Goal: Task Accomplishment & Management: Use online tool/utility

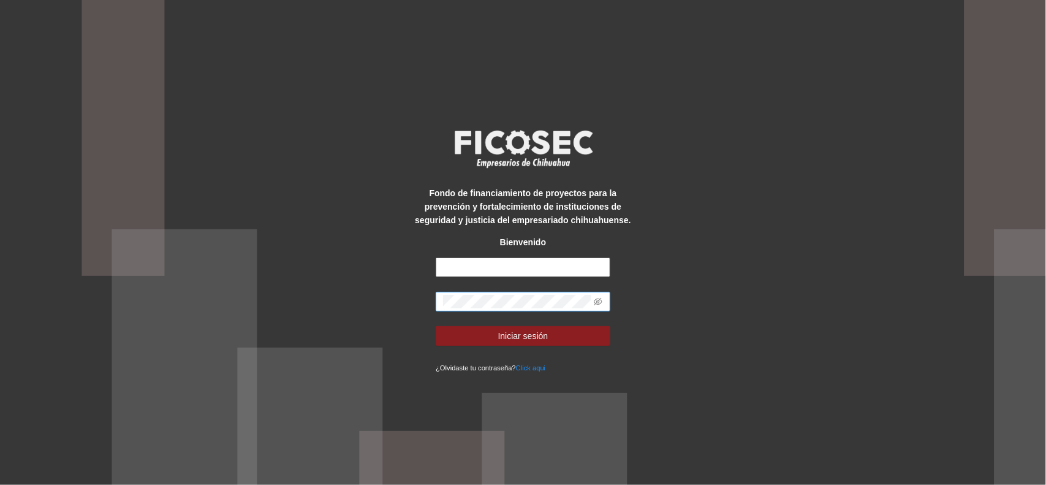
type input "**********"
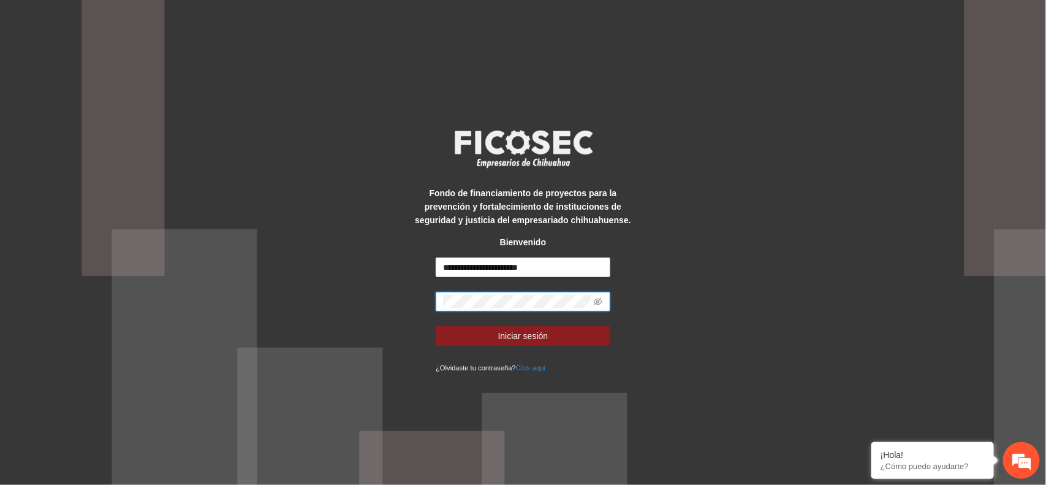
click at [667, 276] on div "**********" at bounding box center [523, 242] width 1046 height 485
click at [601, 301] on icon "eye-invisible" at bounding box center [598, 301] width 9 height 9
click at [538, 292] on span at bounding box center [523, 302] width 175 height 20
click at [537, 293] on span at bounding box center [523, 302] width 175 height 20
click at [489, 332] on button "Iniciar sesión" at bounding box center [523, 336] width 175 height 20
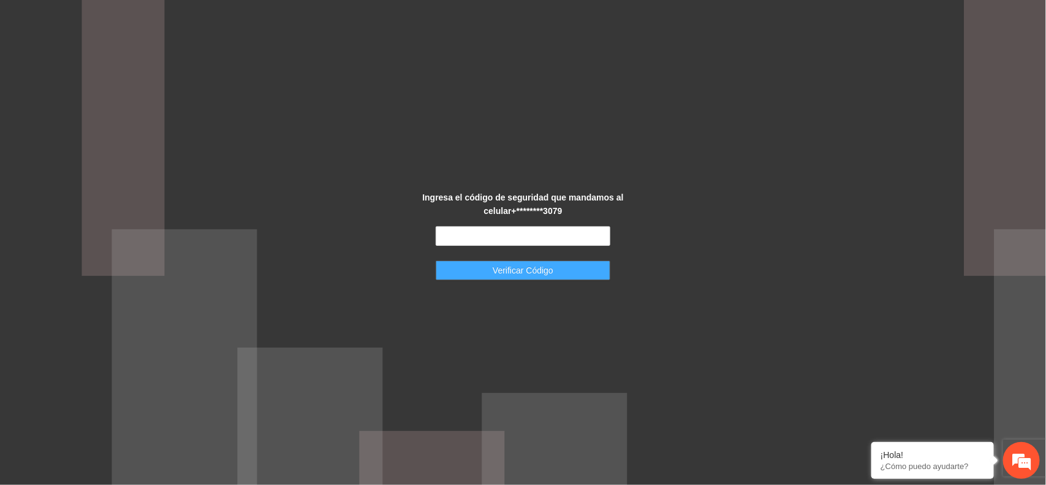
click at [521, 273] on span "Verificar Código" at bounding box center [523, 269] width 61 height 13
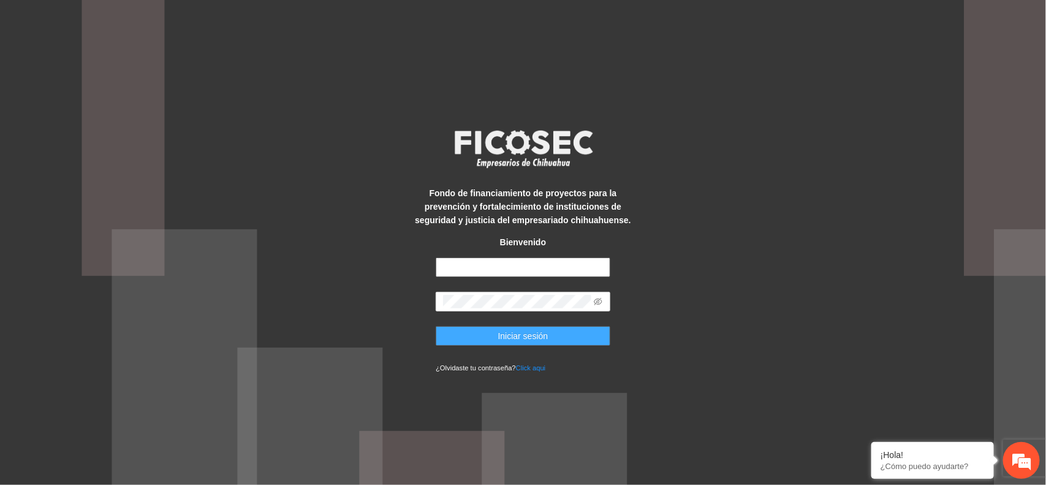
type input "**********"
click at [479, 331] on button "Iniciar sesión" at bounding box center [523, 336] width 175 height 20
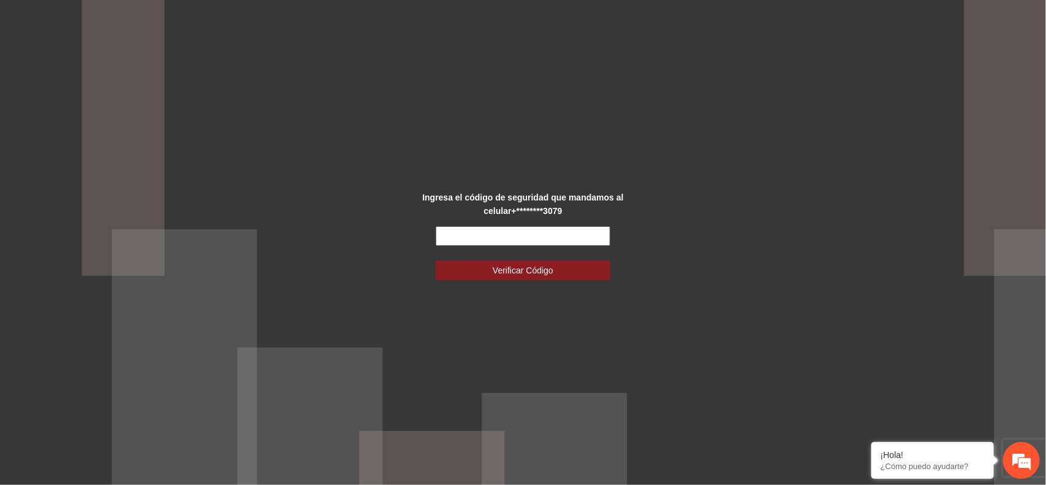
click at [479, 231] on input "text" at bounding box center [523, 236] width 175 height 20
type input "******"
click at [486, 265] on button "Verificar Código" at bounding box center [523, 270] width 175 height 20
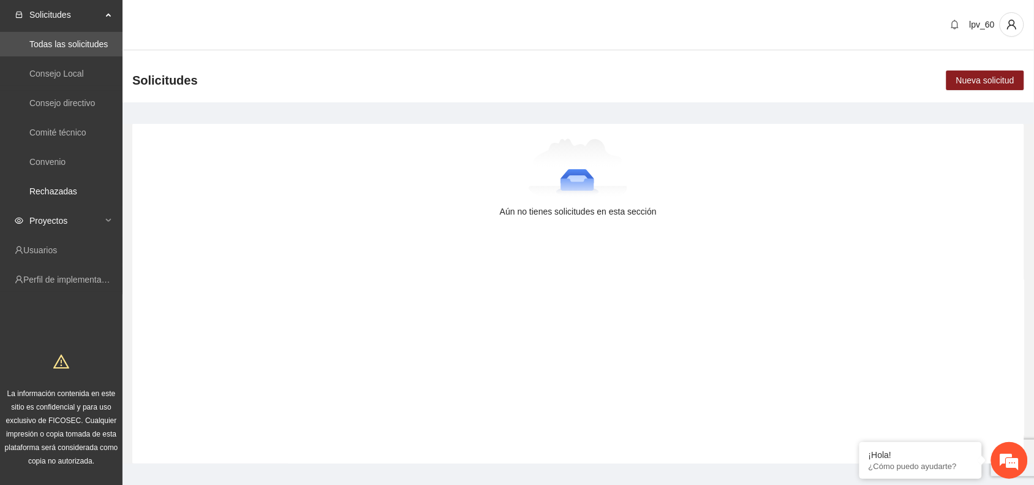
click at [103, 208] on div "Proyectos" at bounding box center [61, 220] width 123 height 25
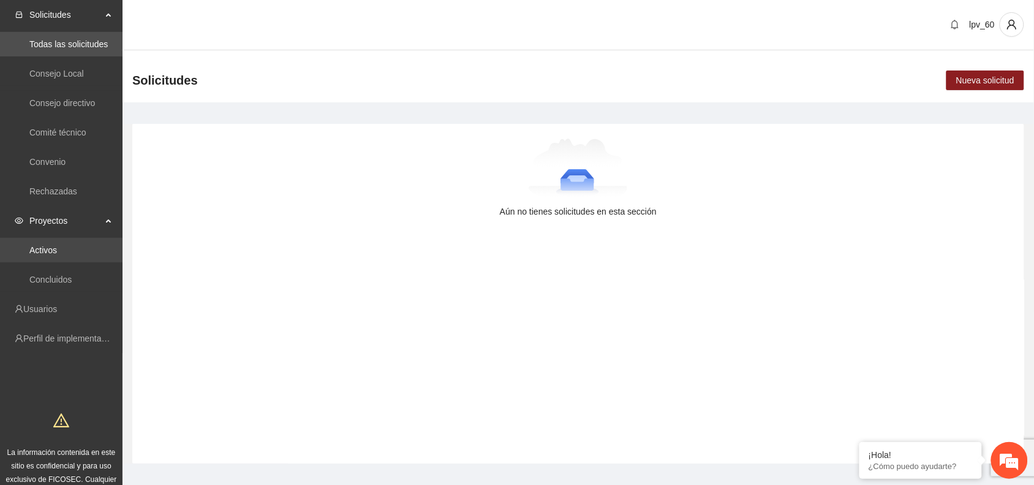
click at [57, 245] on link "Activos" at bounding box center [43, 250] width 28 height 10
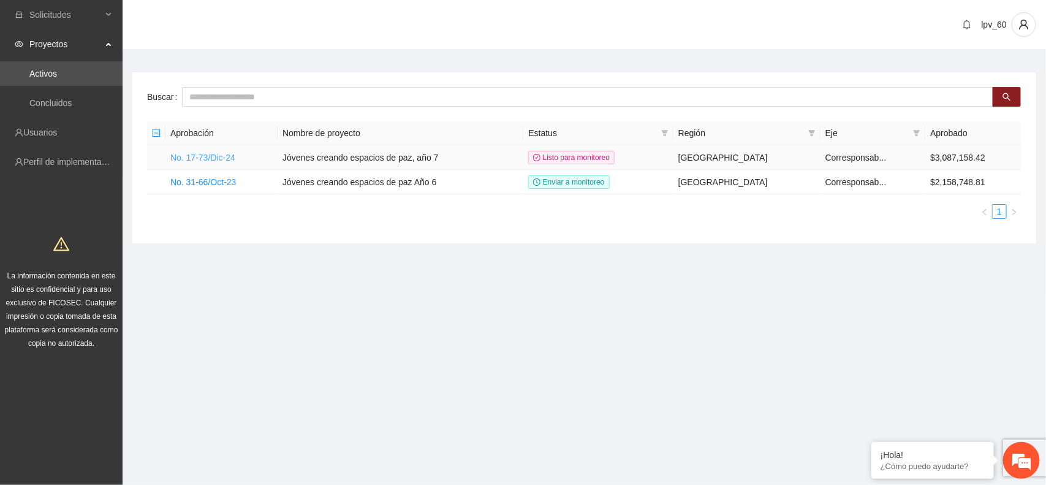
click at [221, 153] on link "No. 17-73/Dic-24" at bounding box center [202, 158] width 65 height 10
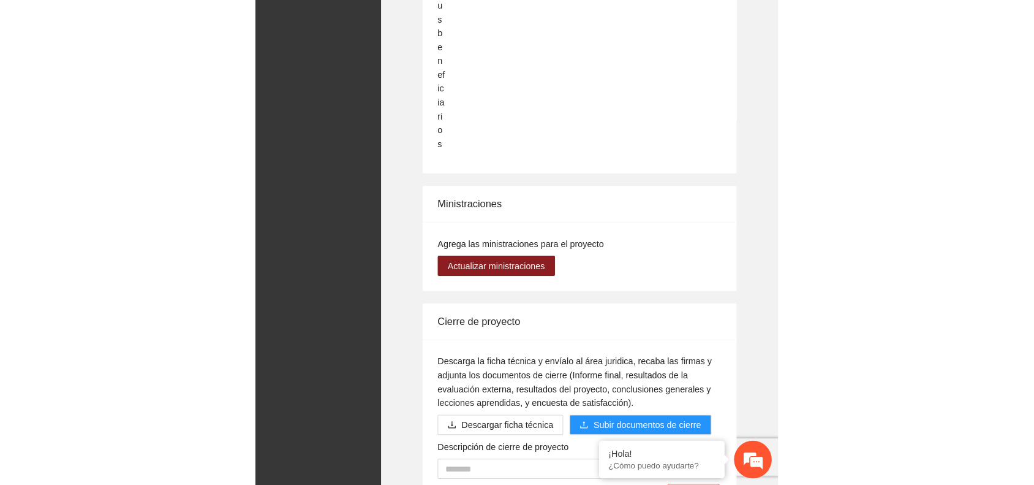
scroll to position [1216, 0]
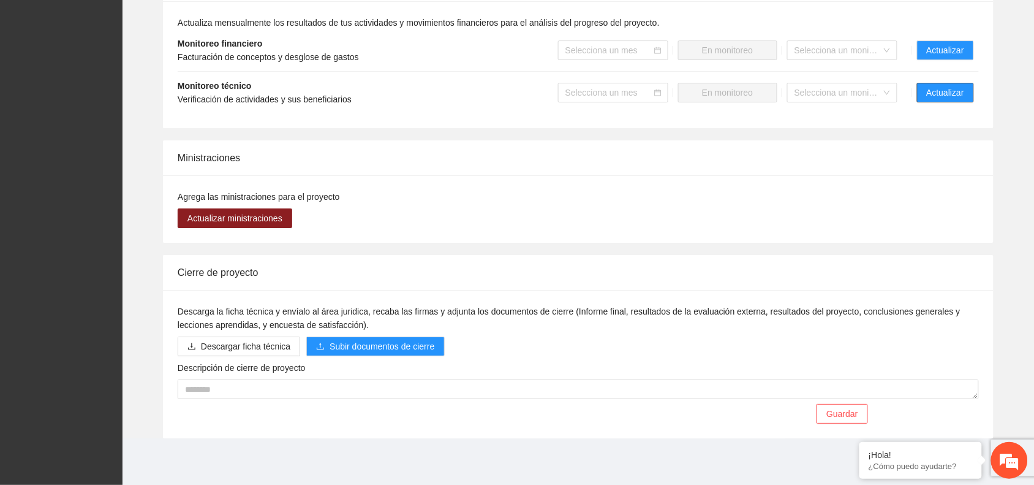
click at [948, 95] on span "Actualizar" at bounding box center [945, 92] width 37 height 13
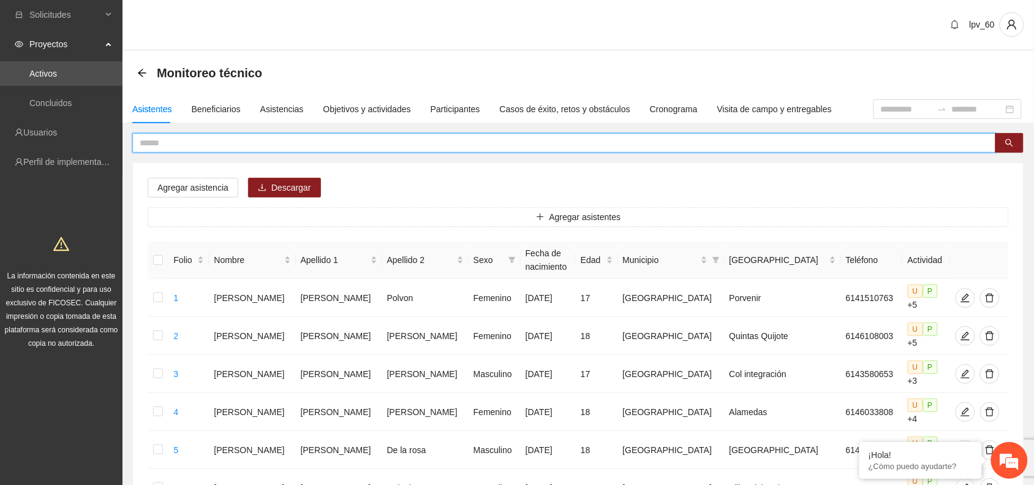
click at [289, 142] on input "text" at bounding box center [559, 142] width 839 height 13
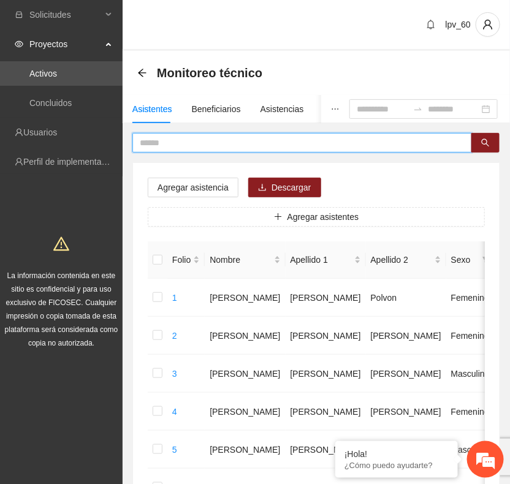
click at [258, 136] on input "text" at bounding box center [297, 142] width 315 height 13
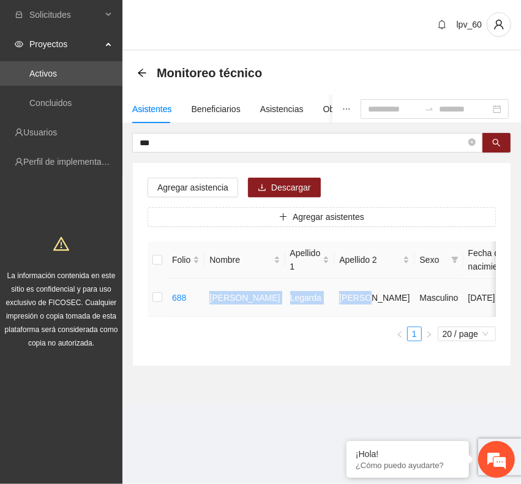
drag, startPoint x: 207, startPoint y: 289, endPoint x: 342, endPoint y: 308, distance: 136.2
copy tr "Kevin Alexander Legarda Torres"
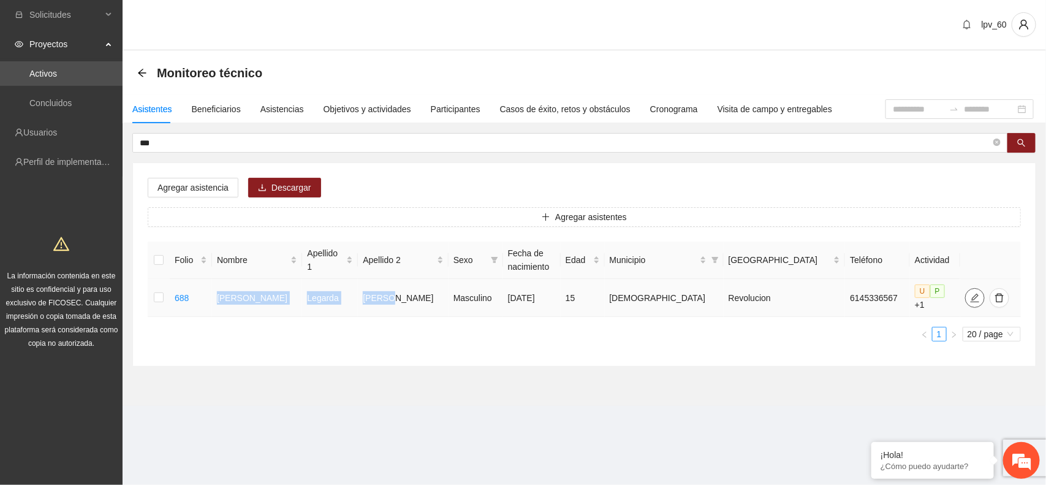
click at [970, 293] on icon "edit" at bounding box center [975, 298] width 10 height 10
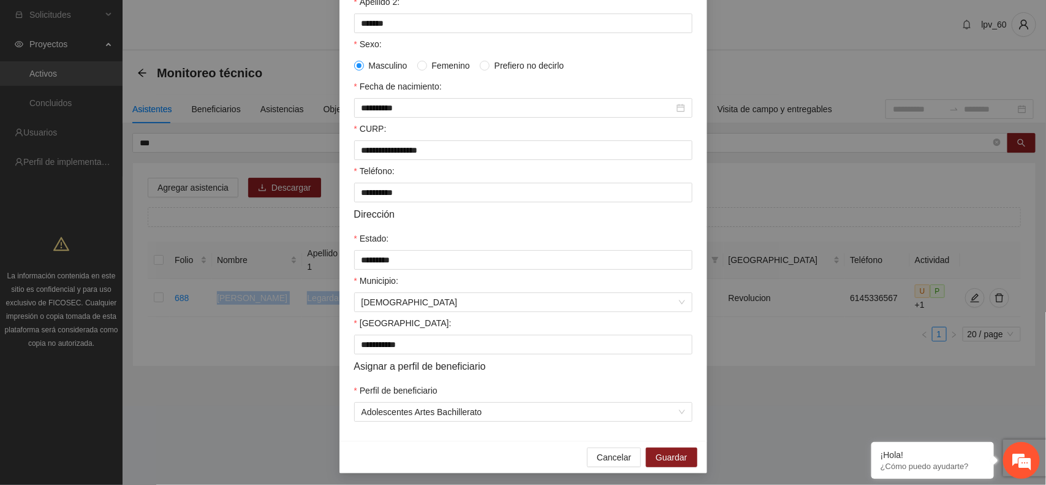
scroll to position [236, 0]
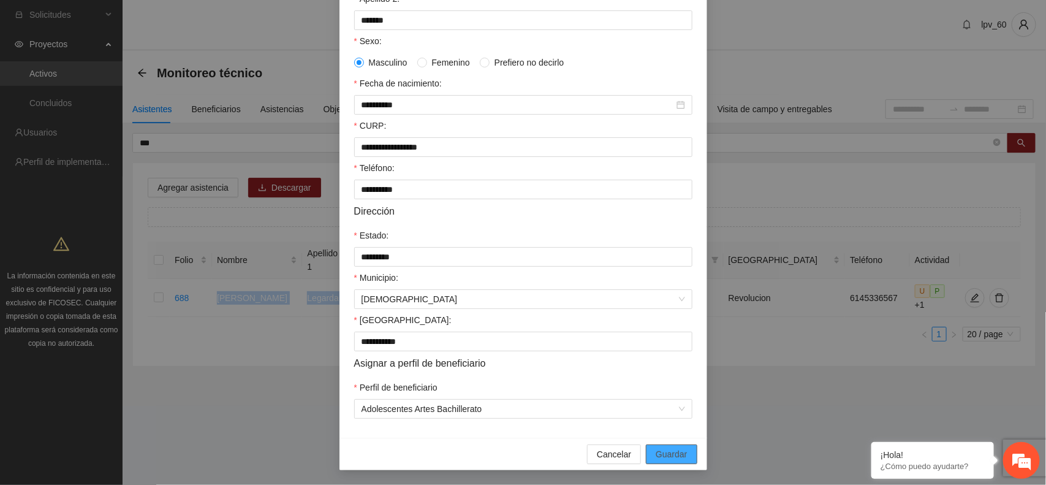
click at [668, 455] on span "Guardar" at bounding box center [671, 453] width 31 height 13
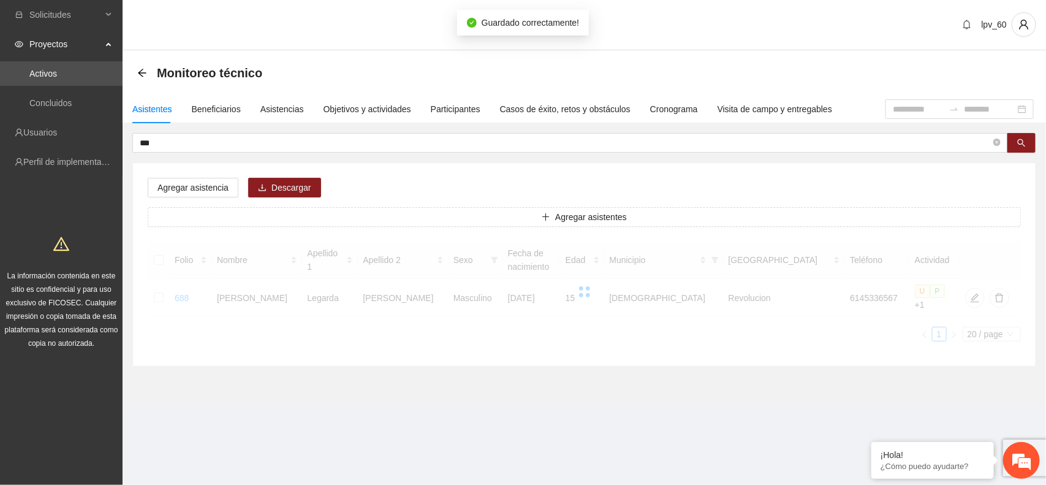
scroll to position [175, 0]
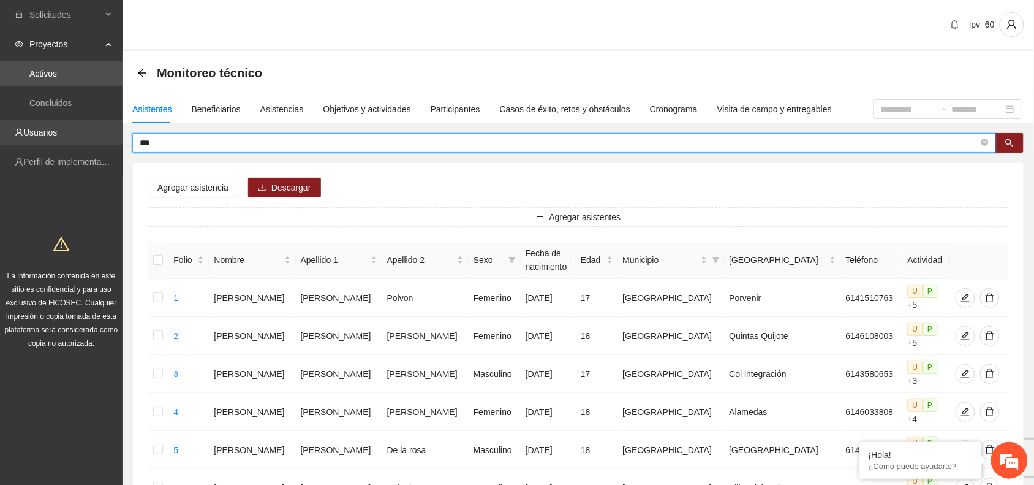
drag, startPoint x: 203, startPoint y: 136, endPoint x: 106, endPoint y: 139, distance: 96.8
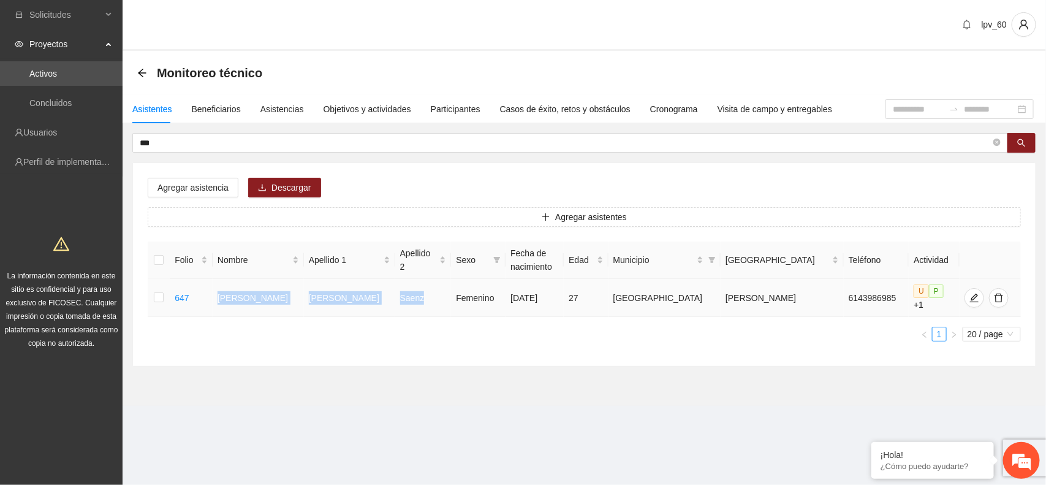
drag, startPoint x: 231, startPoint y: 295, endPoint x: 402, endPoint y: 298, distance: 171.0
click at [402, 298] on tr "647 Ilse Patricia Macias Saenz Femenino 16/12/1997 27 Chihuahua Sol de oriente …" at bounding box center [584, 298] width 873 height 38
copy tr "Ilse Patricia Macias Saenz"
click at [969, 296] on icon "edit" at bounding box center [974, 298] width 10 height 10
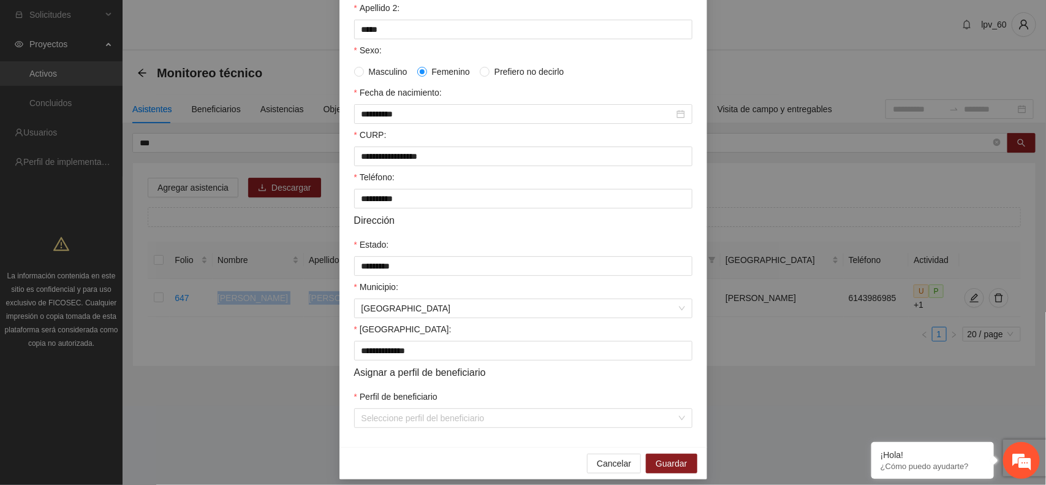
scroll to position [236, 0]
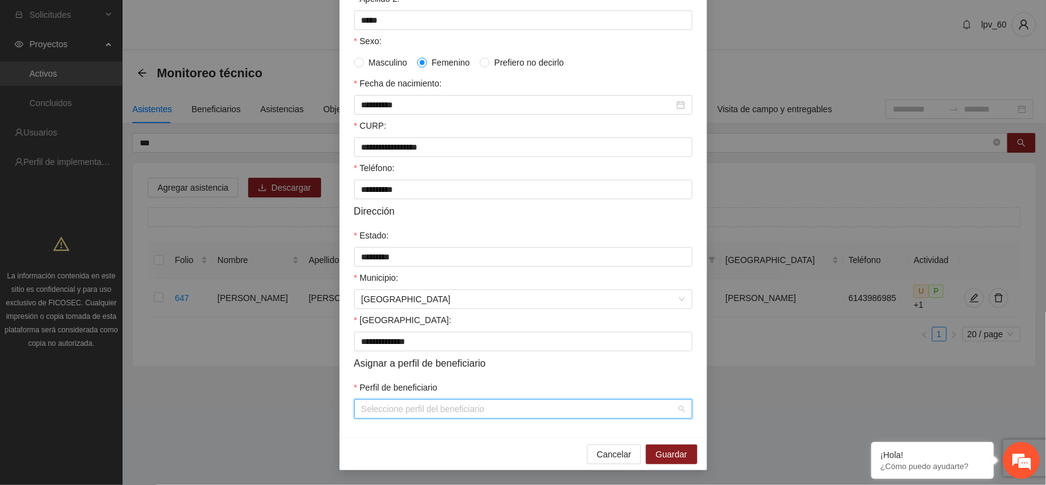
click at [466, 412] on input "Perfil de beneficiario" at bounding box center [518, 408] width 315 height 18
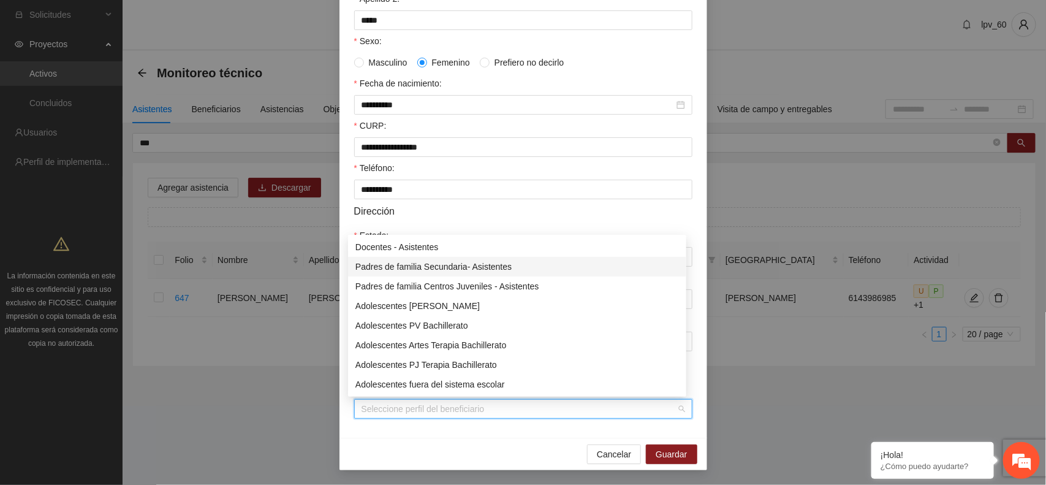
click at [433, 270] on div "Padres de familia Secundaria- Asistentes" at bounding box center [516, 266] width 323 height 13
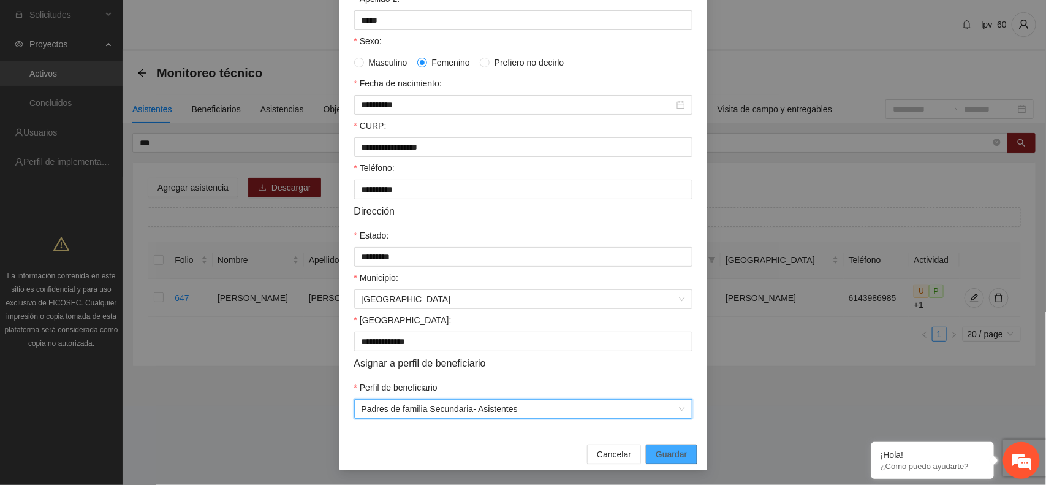
click at [663, 458] on span "Guardar" at bounding box center [671, 453] width 31 height 13
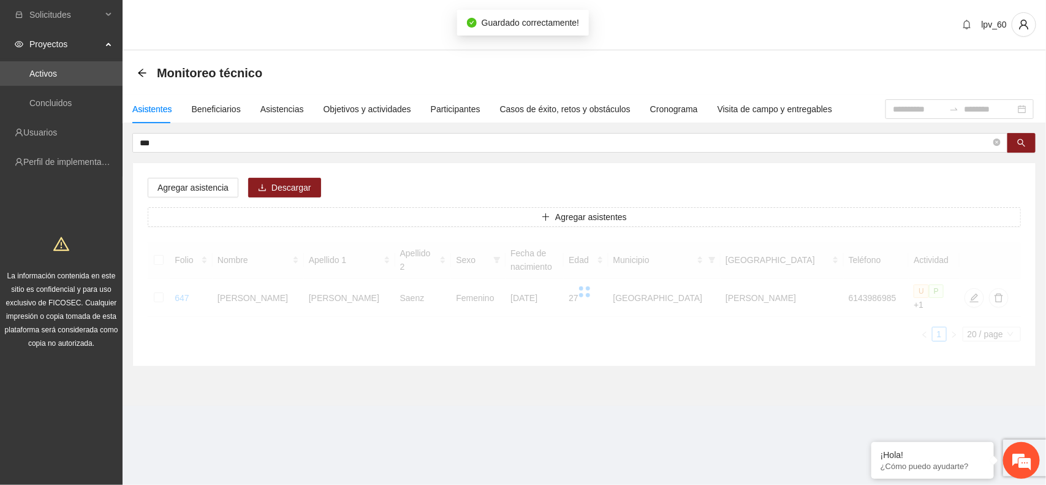
scroll to position [175, 0]
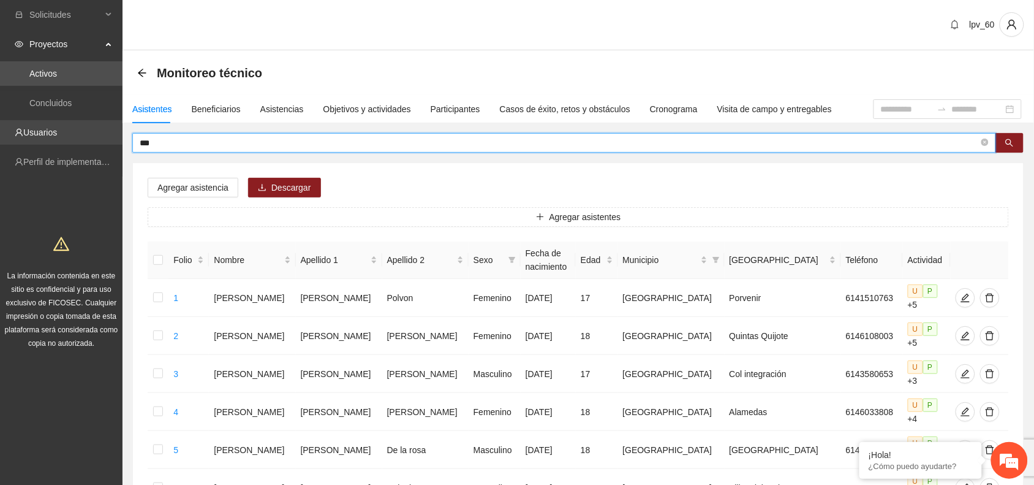
drag, startPoint x: 164, startPoint y: 138, endPoint x: 102, endPoint y: 130, distance: 61.8
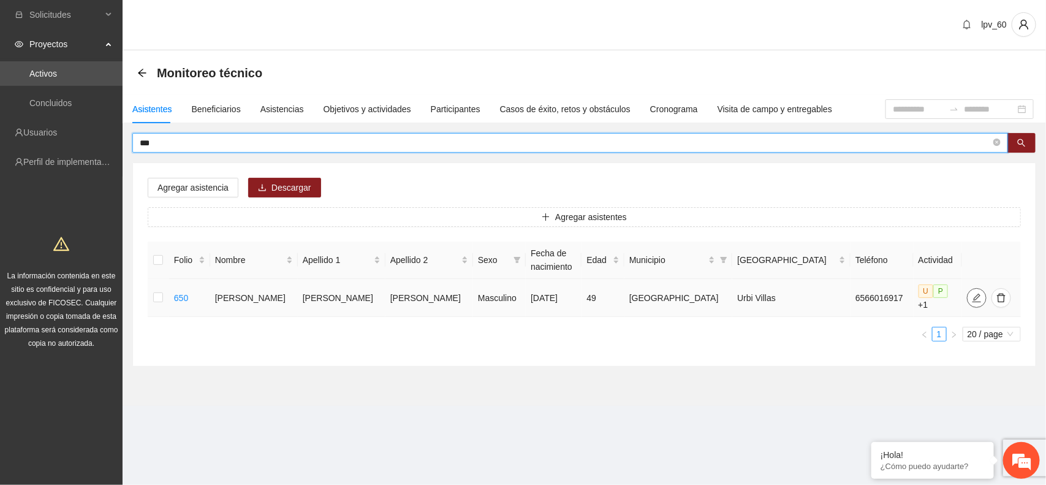
click at [967, 299] on button "button" at bounding box center [977, 298] width 20 height 20
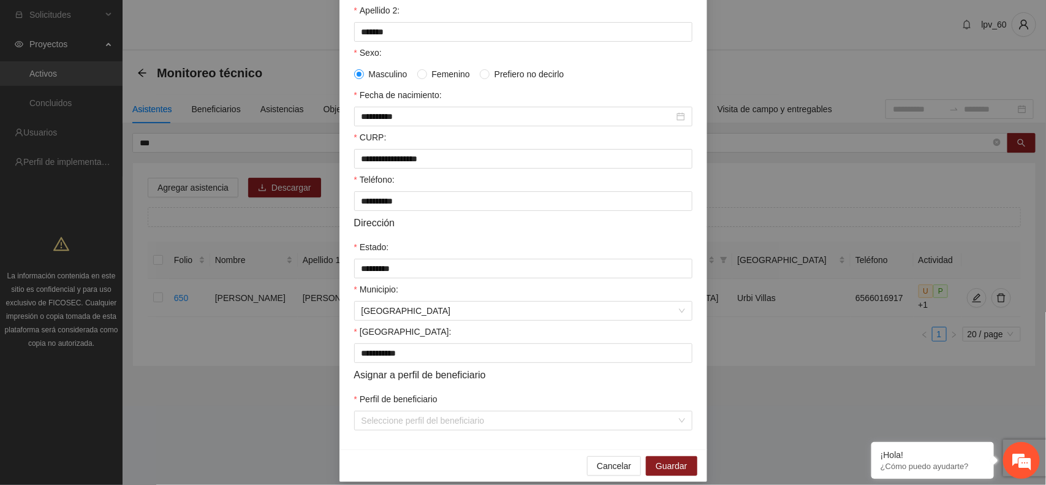
scroll to position [236, 0]
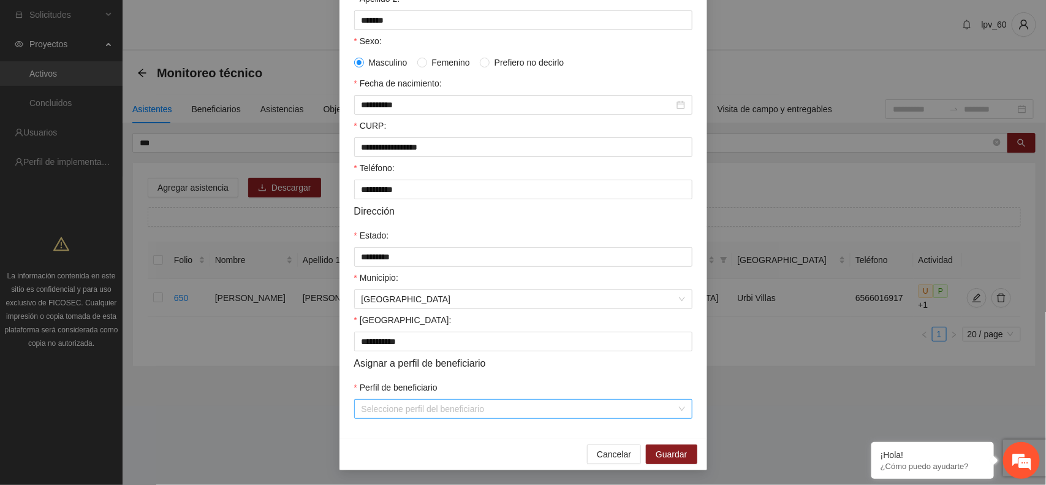
click at [678, 404] on div "Seleccione perfil del beneficiario" at bounding box center [523, 409] width 338 height 20
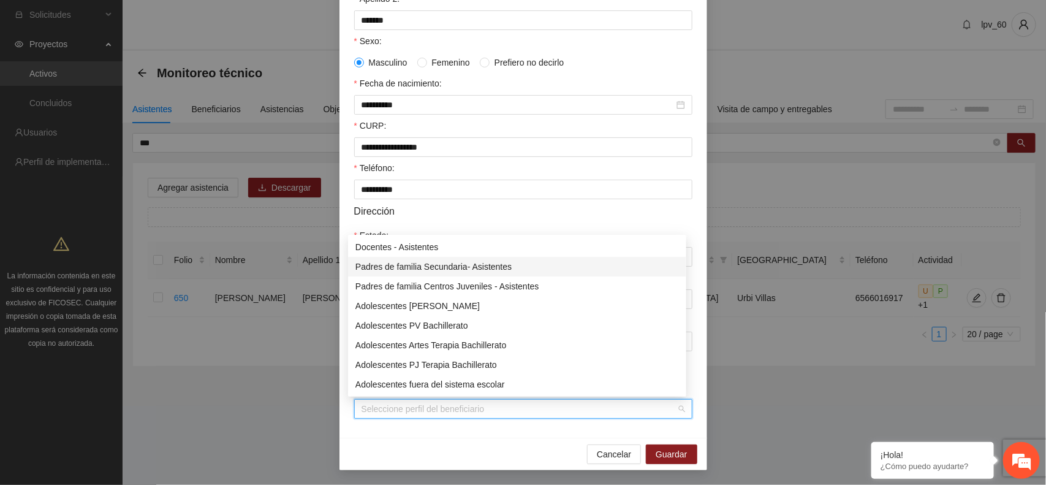
click at [527, 262] on div "Padres de familia Secundaria- Asistentes" at bounding box center [516, 266] width 323 height 13
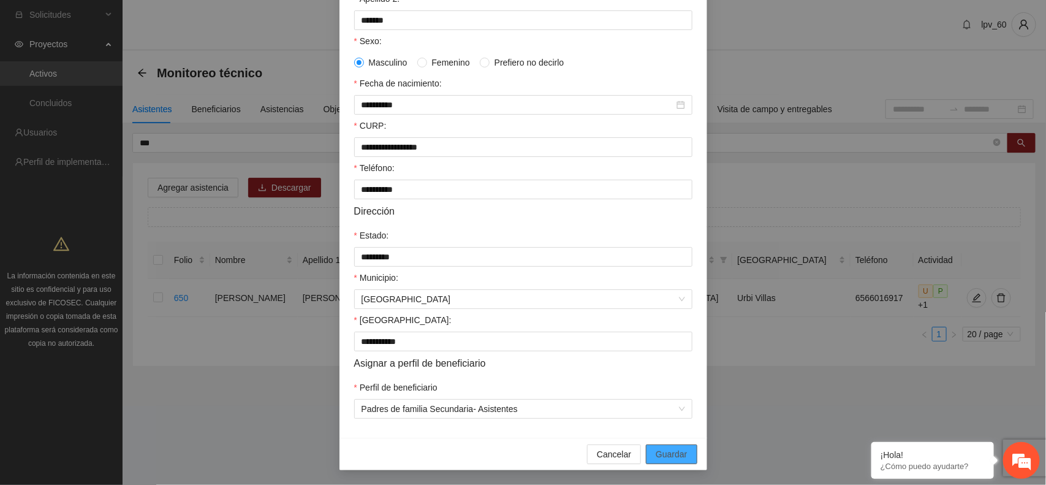
click at [669, 454] on span "Guardar" at bounding box center [671, 453] width 31 height 13
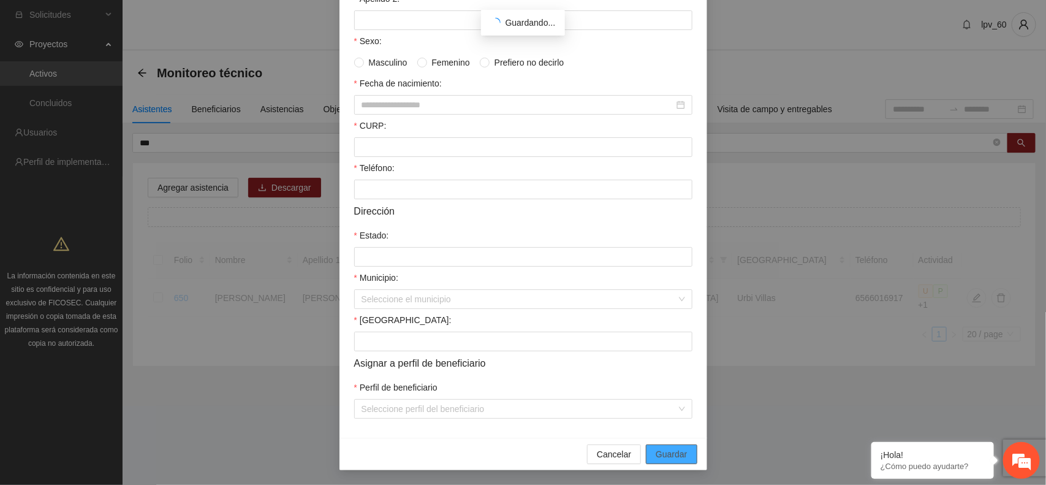
scroll to position [175, 0]
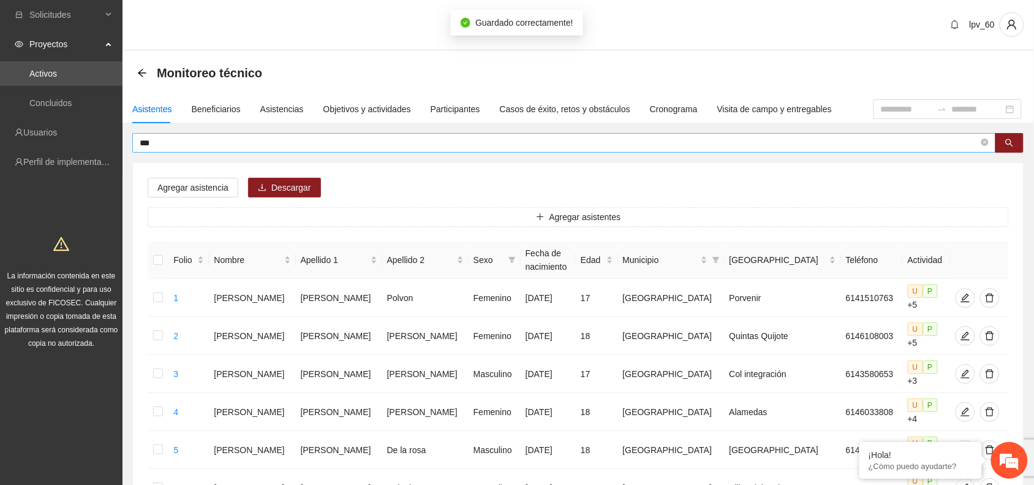
click at [198, 148] on input "***" at bounding box center [559, 142] width 839 height 13
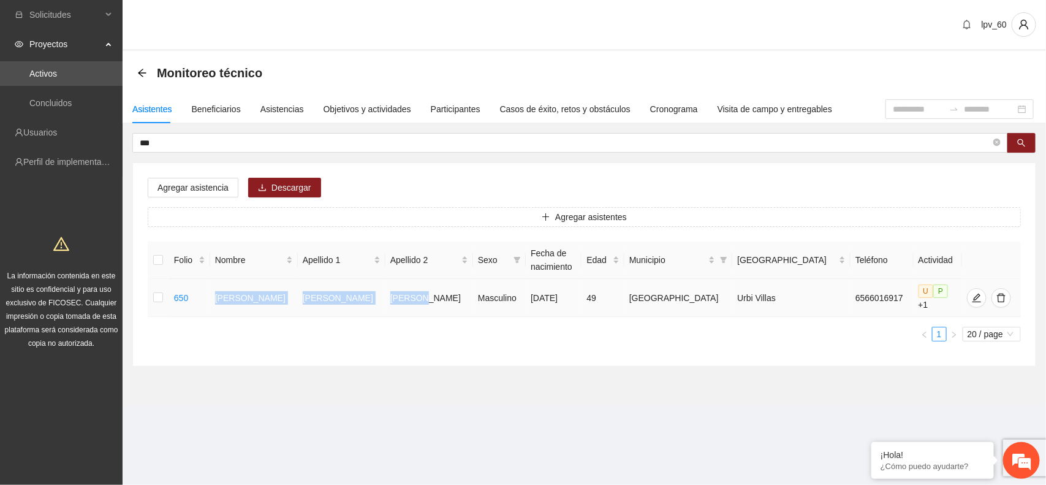
drag, startPoint x: 231, startPoint y: 291, endPoint x: 412, endPoint y: 294, distance: 180.8
click at [412, 294] on tr "650 Raul Eustacio Sandoval Miranda Masculino 11/08/1976 49 Chihuahua Urbi Villa…" at bounding box center [584, 298] width 873 height 38
copy tr "Raul Eustacio Sandoval Miranda"
click at [478, 405] on section "lpv_60 Monitoreo técnico Asistentes Beneficiarios Asistencias Objetivos y activ…" at bounding box center [584, 220] width 923 height 440
click at [225, 141] on input "***" at bounding box center [565, 142] width 851 height 13
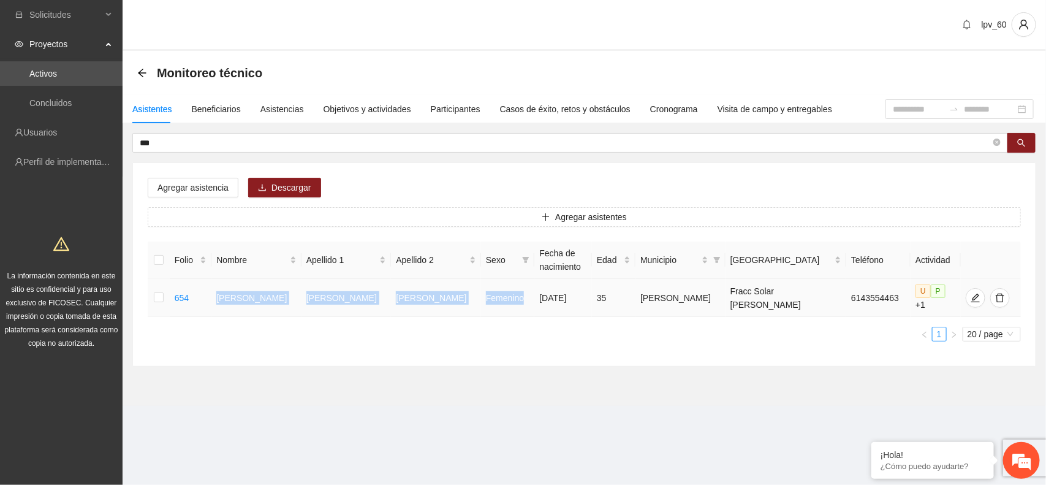
drag, startPoint x: 233, startPoint y: 298, endPoint x: 494, endPoint y: 304, distance: 261.1
click at [494, 304] on tr "654 Susana Vega González Femenino 14/05/1990 35 Aquiles Serdán Fracc Solar del …" at bounding box center [584, 298] width 873 height 38
copy tr "Susana Vega González Femenino"
click at [970, 297] on icon "edit" at bounding box center [974, 297] width 9 height 9
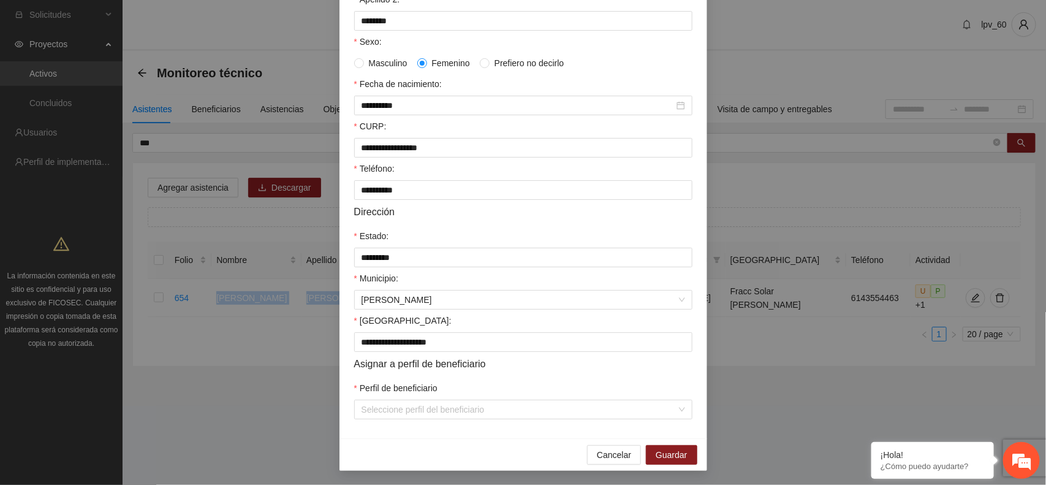
scroll to position [236, 0]
click at [490, 409] on input "Perfil de beneficiario" at bounding box center [518, 408] width 315 height 18
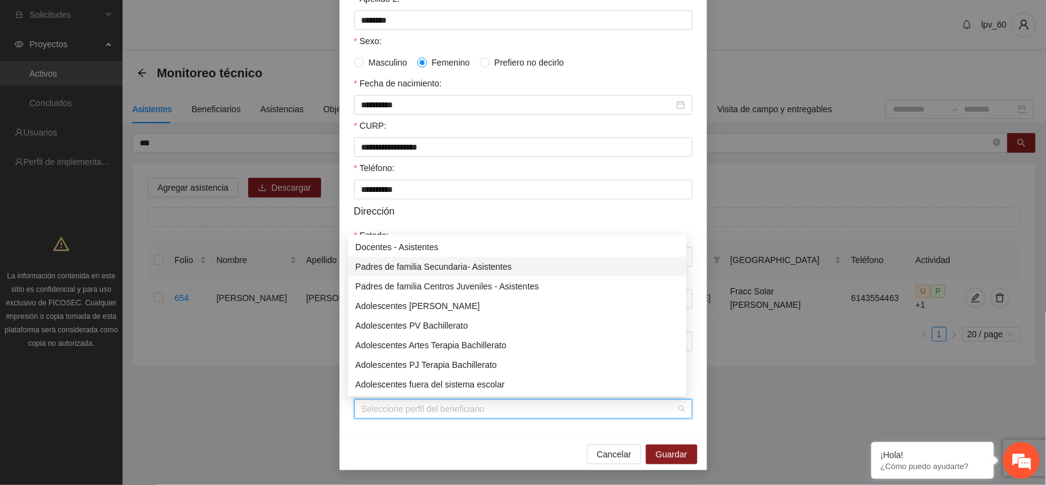
click at [500, 262] on div "Padres de familia Secundaria- Asistentes" at bounding box center [516, 266] width 323 height 13
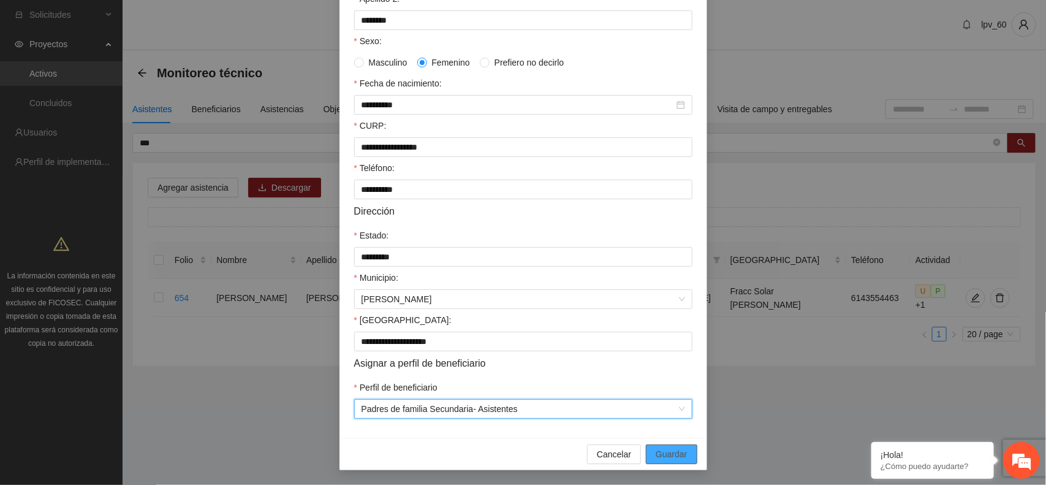
click at [665, 460] on span "Guardar" at bounding box center [671, 453] width 31 height 13
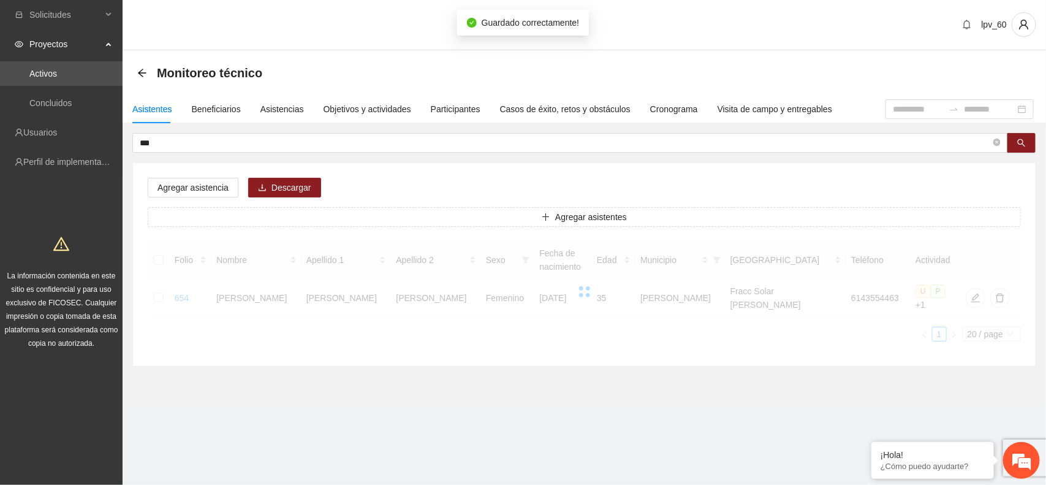
scroll to position [175, 0]
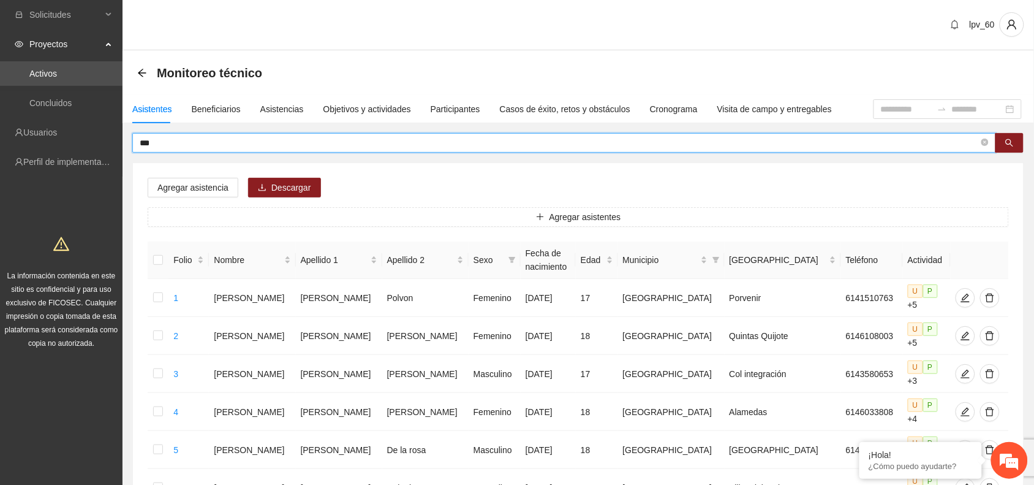
click at [175, 136] on input "***" at bounding box center [559, 142] width 839 height 13
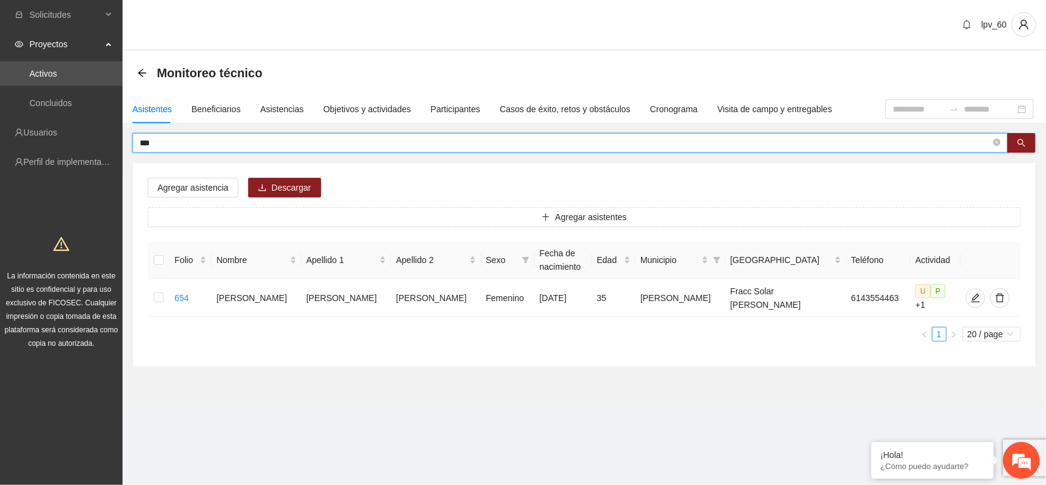
click at [217, 139] on input "***" at bounding box center [565, 142] width 851 height 13
click at [157, 145] on input "***" at bounding box center [565, 142] width 851 height 13
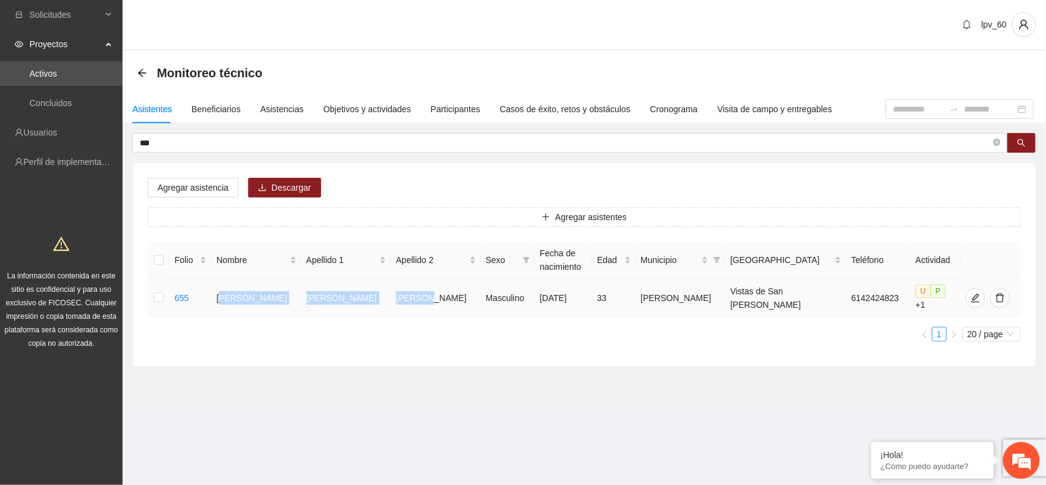
drag, startPoint x: 238, startPoint y: 296, endPoint x: 411, endPoint y: 296, distance: 173.4
click at [411, 296] on tr "655 Juan Fernando Díaz Barraza Masculino 03/06/1992 33 Aquiles Serdán Vistas de…" at bounding box center [584, 298] width 873 height 38
copy tr "uan Fernando Díaz Barraza"
click at [515, 350] on div "Agregar asistencia Descargar Agregar asistentes Folio Nombre Apellido 1 Apellid…" at bounding box center [584, 264] width 902 height 203
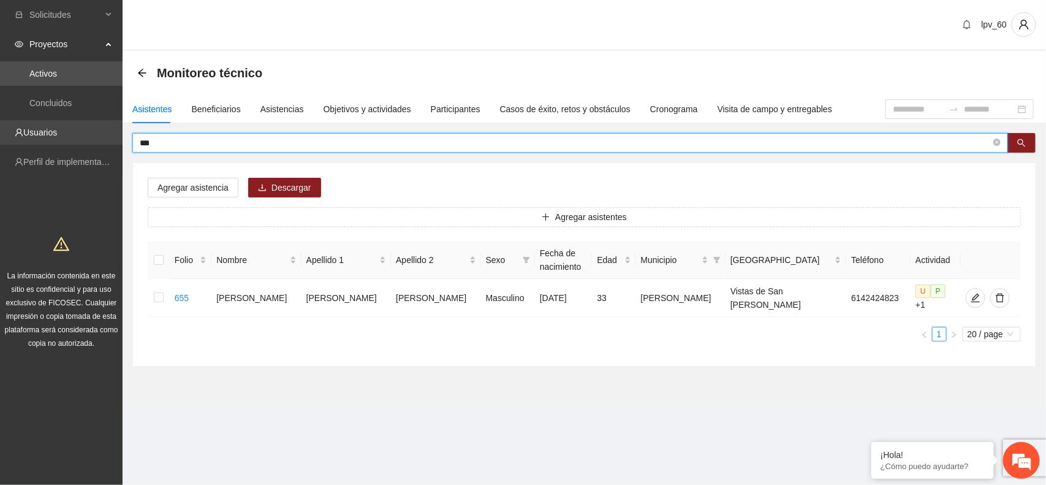
drag, startPoint x: 170, startPoint y: 148, endPoint x: 115, endPoint y: 134, distance: 56.3
click at [115, 134] on section "Solicitudes Proyectos Activos Concluidos Usuarios Perfil de implementadora La i…" at bounding box center [523, 242] width 1046 height 485
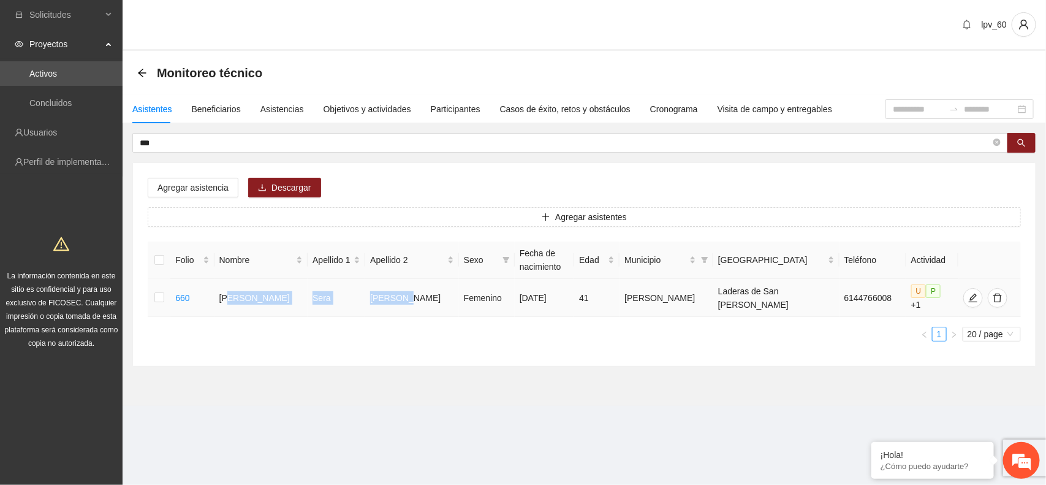
drag, startPoint x: 241, startPoint y: 298, endPoint x: 421, endPoint y: 292, distance: 180.2
click at [421, 292] on tr "660 Lidia Judith Sera Martinez Femenino 27/03/1984 41 Aquiles Serdán Laderas de…" at bounding box center [584, 298] width 873 height 38
copy tr "dia Judith Sera Martinez"
click at [385, 320] on div "Folio Nombre Apellido 1 Apellido 2 Sexo Fecha de nacimiento Edad Municipio Colo…" at bounding box center [584, 291] width 873 height 100
drag, startPoint x: 230, startPoint y: 296, endPoint x: 410, endPoint y: 299, distance: 180.1
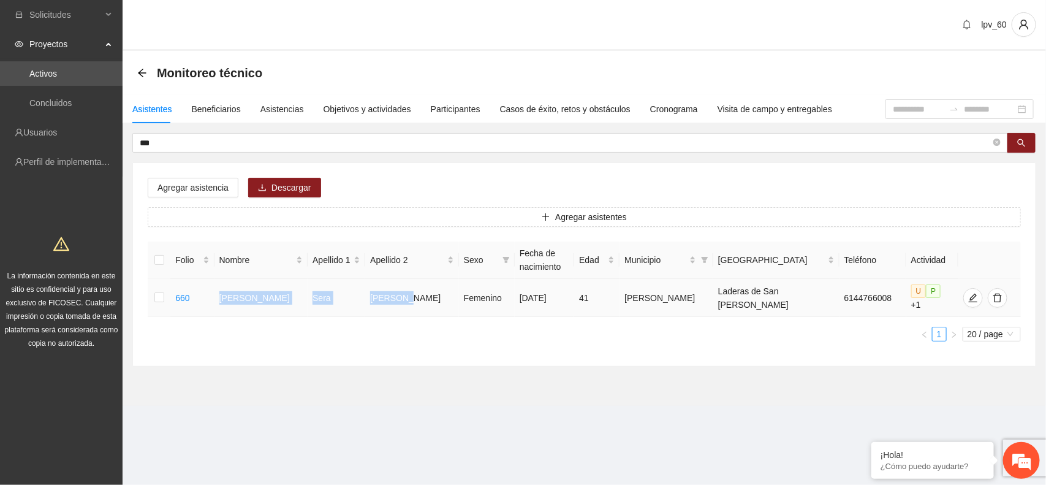
click at [410, 299] on tr "660 Lidia Judith Sera Martinez Femenino 27/03/1984 41 Aquiles Serdán Laderas de…" at bounding box center [584, 298] width 873 height 38
copy tr "Lidia Judith Sera Martinez"
click at [319, 132] on div "Asistentes Beneficiarios Asistencias Objetivos y actividades Participantes Caso…" at bounding box center [584, 230] width 923 height 271
click at [297, 132] on div "Asistentes Beneficiarios Asistencias Objetivos y actividades Participantes Caso…" at bounding box center [584, 230] width 923 height 271
click at [224, 142] on input "***" at bounding box center [565, 142] width 851 height 13
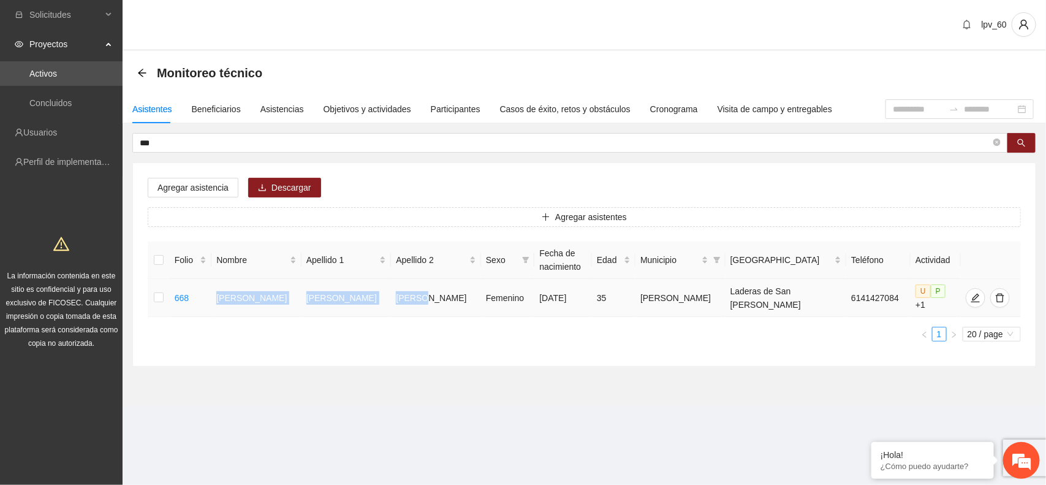
drag, startPoint x: 233, startPoint y: 296, endPoint x: 417, endPoint y: 295, distance: 183.8
click at [417, 295] on tr "668 Veronica Jimenez Orozco Femenino 13/03/1990 35 Aquiles Serdán Laderas de Sa…" at bounding box center [584, 298] width 873 height 38
copy tr "Veronica Jimenez Orozco"
click at [491, 331] on ul "1 20 / page" at bounding box center [584, 334] width 873 height 15
click at [970, 298] on icon "edit" at bounding box center [975, 298] width 10 height 10
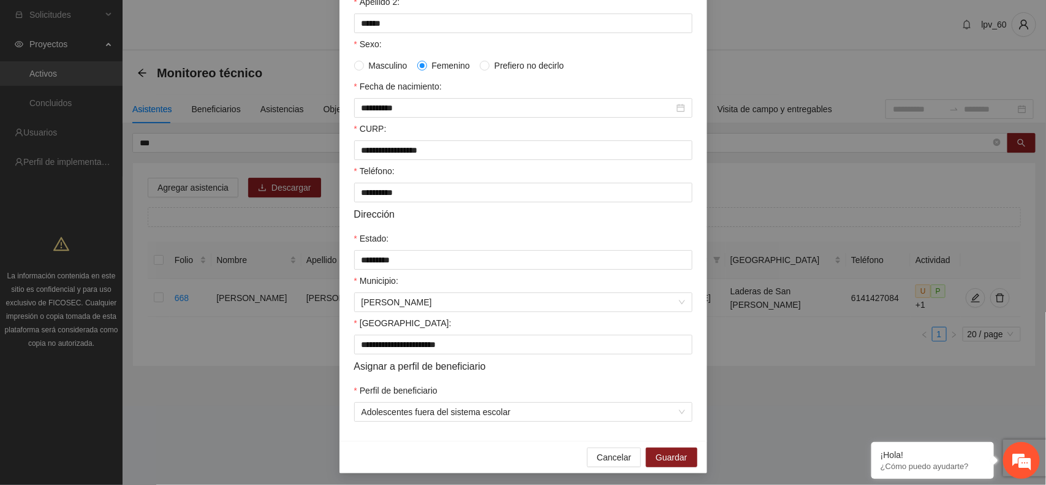
scroll to position [236, 0]
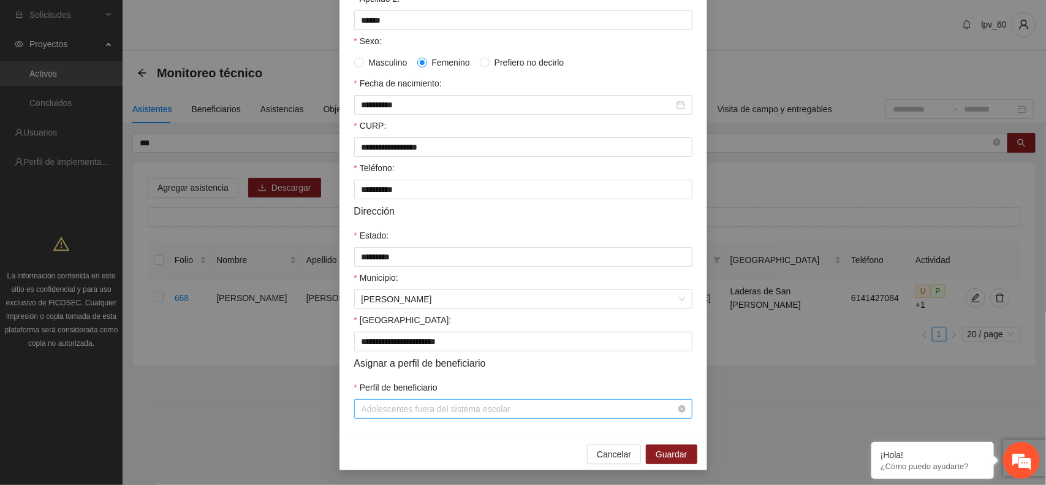
click at [608, 408] on span "Adolescentes fuera del sistema escolar" at bounding box center [522, 408] width 323 height 18
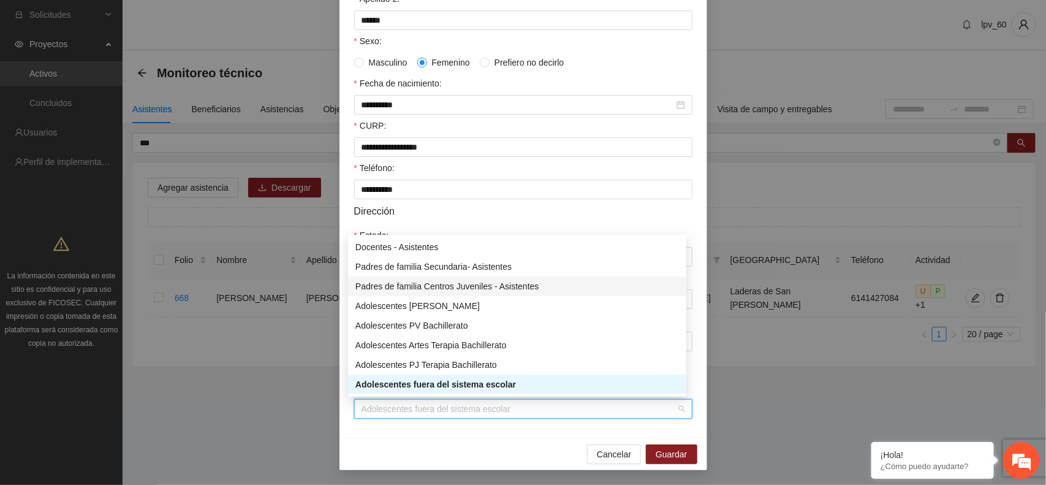
click at [499, 282] on div "Padres de familia Centros Juveniles - Asistentes" at bounding box center [516, 285] width 323 height 13
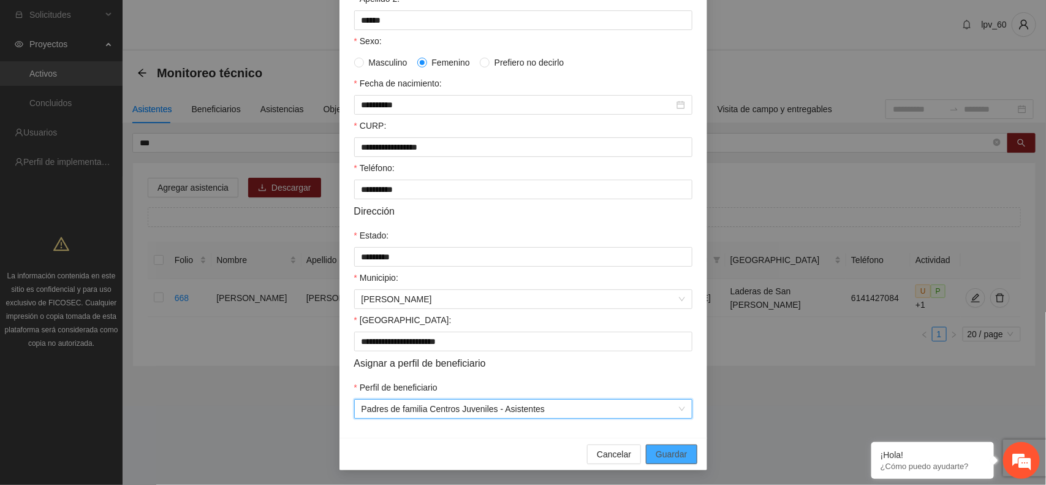
click at [659, 455] on span "Guardar" at bounding box center [671, 453] width 31 height 13
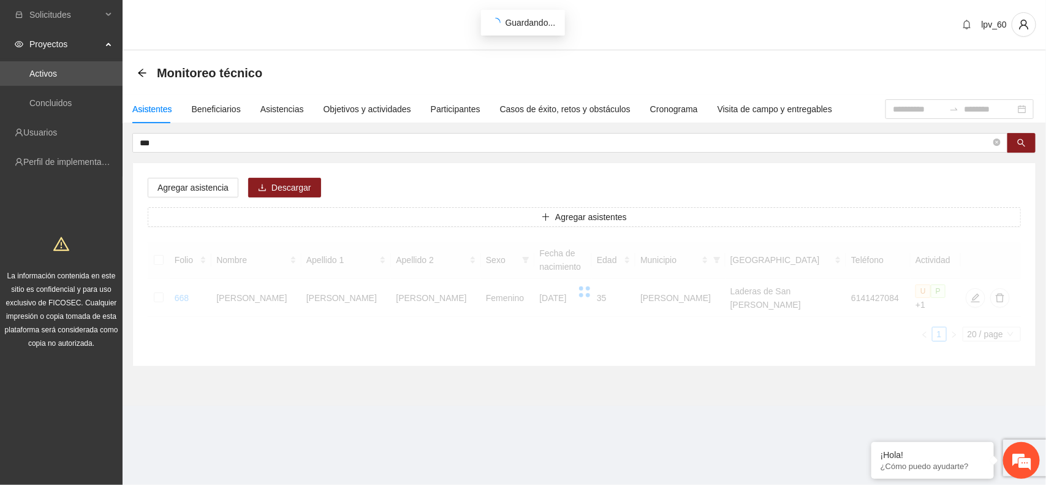
scroll to position [175, 0]
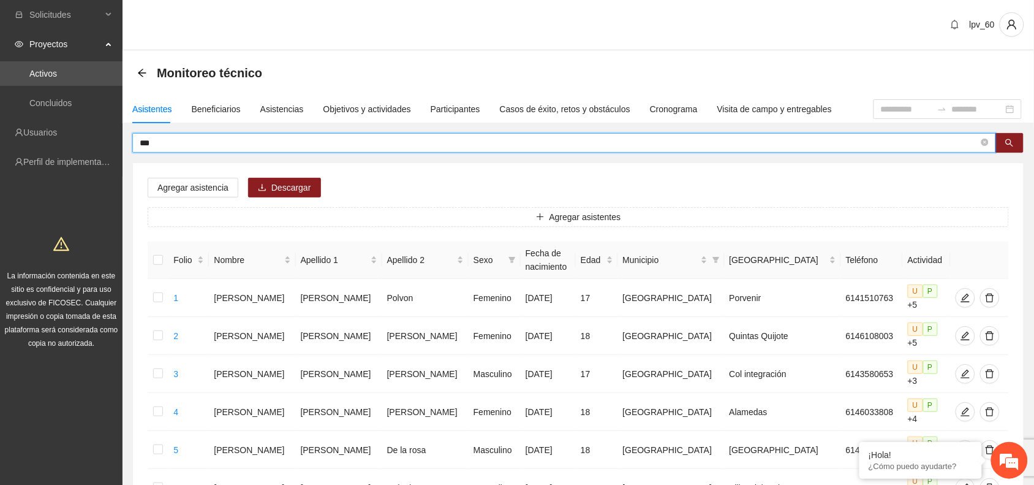
drag, startPoint x: 167, startPoint y: 141, endPoint x: 130, endPoint y: 132, distance: 37.9
type input "***"
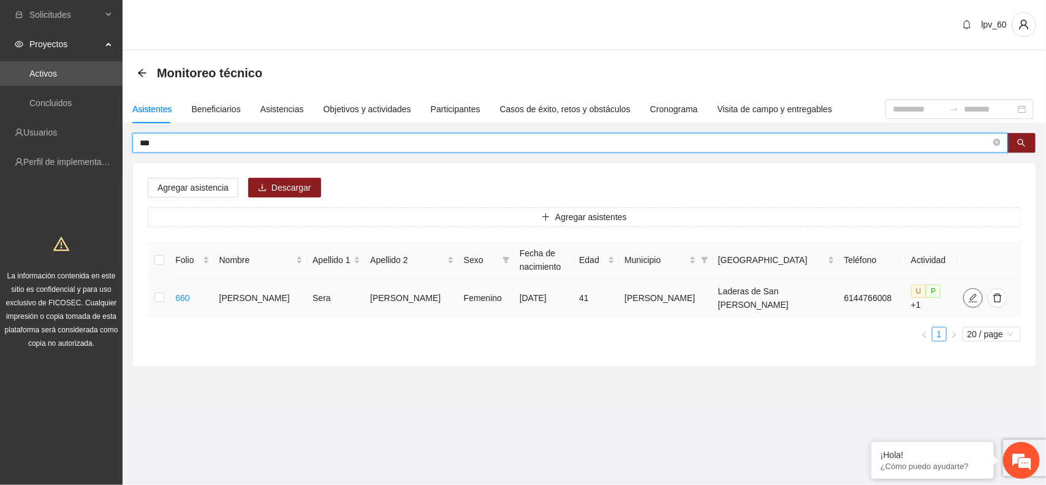
click at [963, 302] on button "button" at bounding box center [973, 298] width 20 height 20
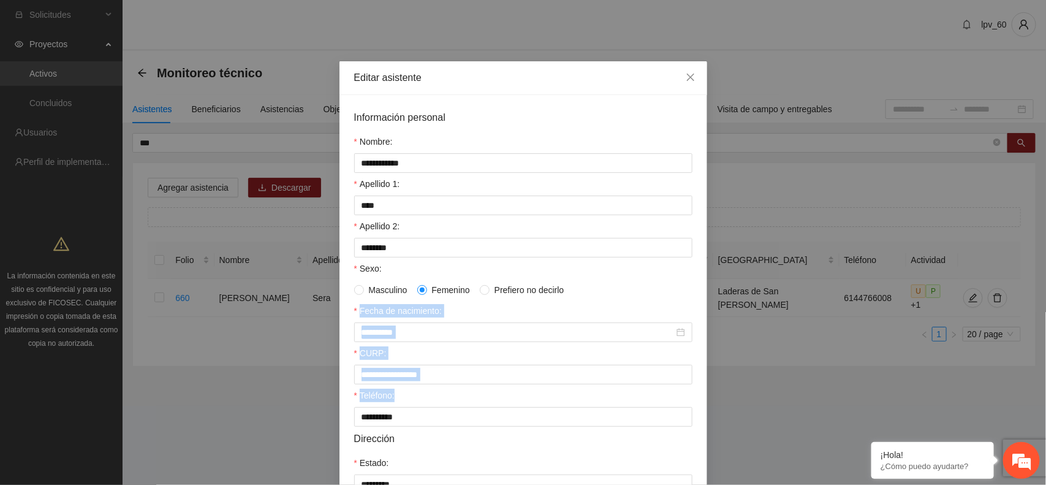
drag, startPoint x: 1023, startPoint y: 289, endPoint x: 1045, endPoint y: 421, distance: 133.6
click at [1034, 421] on div "**********" at bounding box center [523, 242] width 1046 height 485
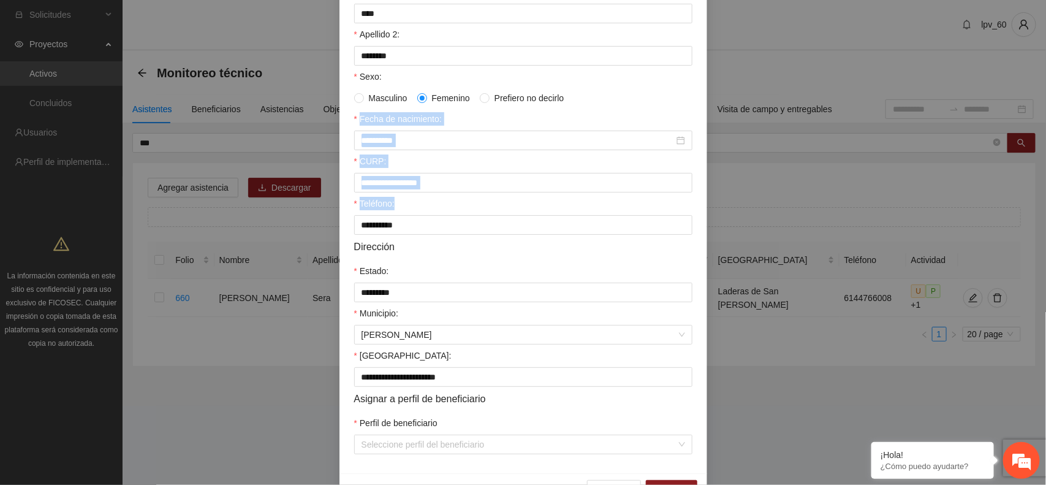
scroll to position [236, 0]
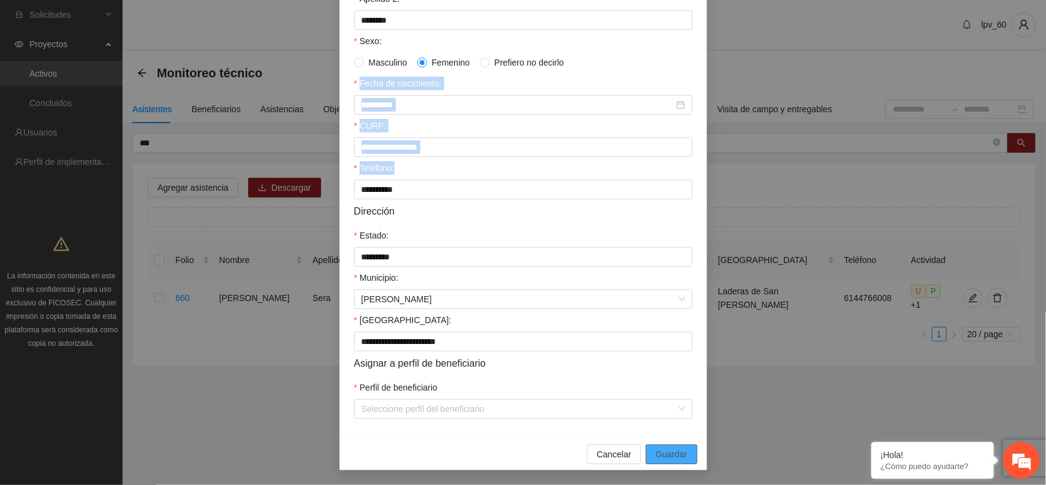
click at [665, 455] on span "Guardar" at bounding box center [671, 453] width 31 height 13
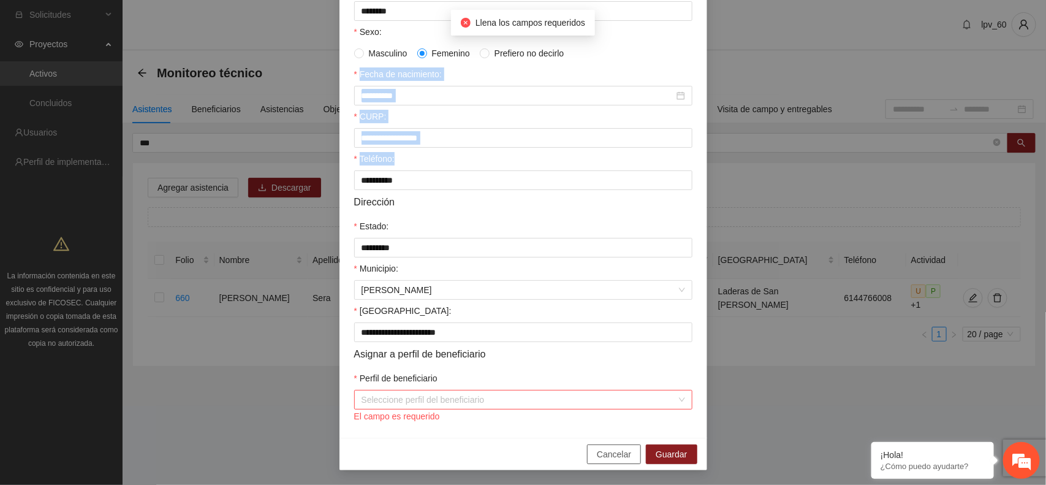
drag, startPoint x: 616, startPoint y: 456, endPoint x: 631, endPoint y: 453, distance: 15.6
click at [614, 456] on span "Cancelar" at bounding box center [614, 453] width 34 height 13
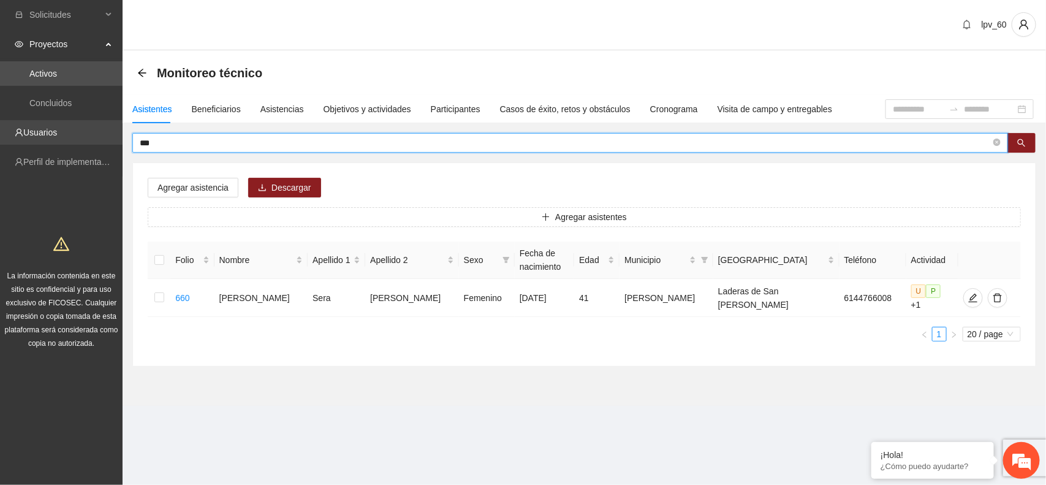
drag, startPoint x: 215, startPoint y: 139, endPoint x: 6, endPoint y: 137, distance: 208.9
click at [6, 137] on section "Solicitudes Proyectos Activos Concluidos Usuarios Perfil de implementadora La i…" at bounding box center [523, 242] width 1046 height 485
type input "***"
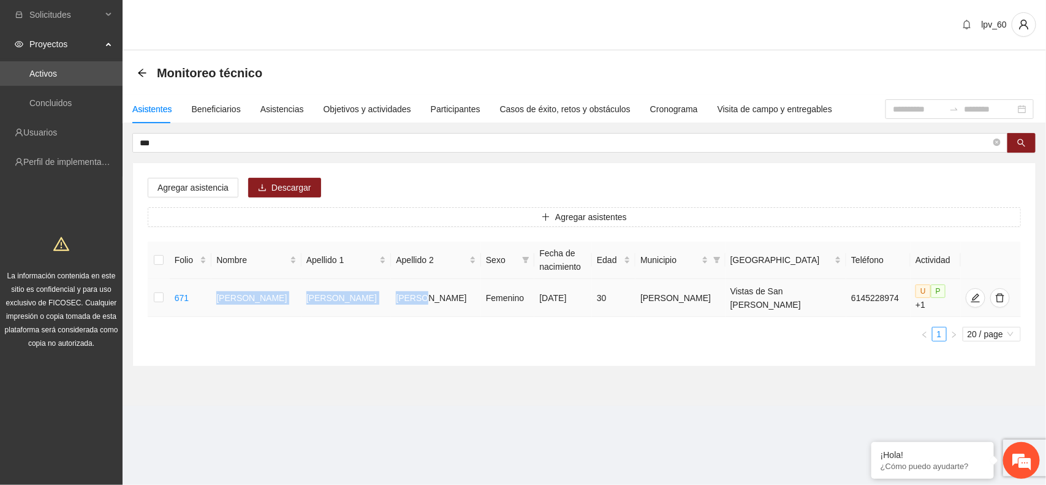
drag, startPoint x: 233, startPoint y: 292, endPoint x: 411, endPoint y: 304, distance: 178.7
click at [411, 304] on tr "671 Sara Eulalia Jaqueli Rodriguez Torres Femenino 19/04/1995 30 Aquiles Serdán…" at bounding box center [584, 298] width 873 height 38
copy tr "Sara Eulalia Jaqueli Rodriguez Torres"
click at [970, 293] on icon "edit" at bounding box center [975, 298] width 10 height 10
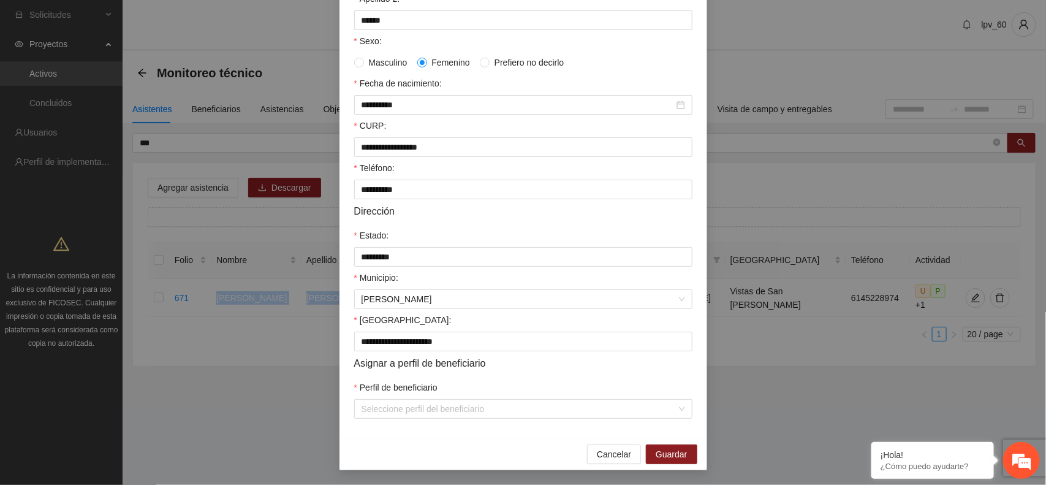
scroll to position [233, 0]
click at [619, 456] on span "Cancelar" at bounding box center [614, 453] width 34 height 13
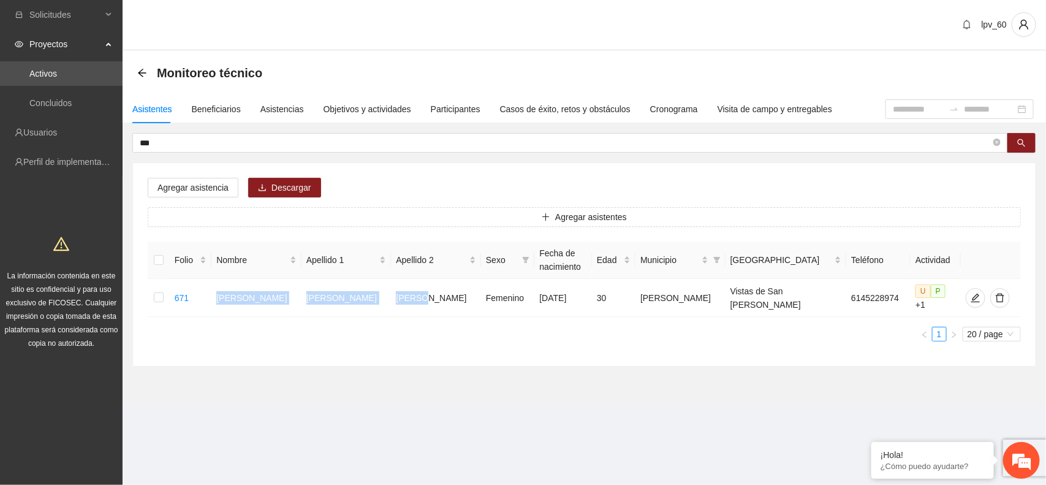
scroll to position [175, 0]
click at [461, 372] on section "Monitoreo técnico Asistentes Beneficiarios Asistencias Objetivos y actividades …" at bounding box center [584, 228] width 923 height 355
click at [217, 148] on input "***" at bounding box center [565, 142] width 851 height 13
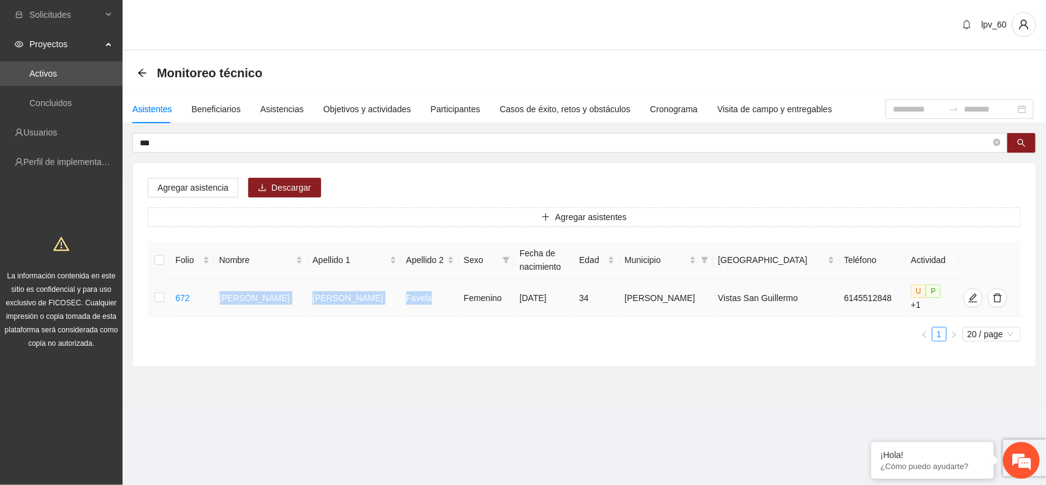
drag, startPoint x: 234, startPoint y: 298, endPoint x: 410, endPoint y: 303, distance: 176.5
click at [410, 303] on tr "672 Laura Judith Montes Favela Femenino 30/11/1990 34 Aquiles Serdán Vistas San…" at bounding box center [584, 298] width 873 height 38
copy tr "Laura Judith Montes Favela"
click at [435, 347] on div "Folio Nombre Apellido 1 Apellido 2 Sexo Fecha de nacimiento Edad Municipio Colo…" at bounding box center [584, 296] width 873 height 110
click at [469, 360] on div "Agregar asistencia Descargar Agregar asistentes Folio Nombre Apellido 1 Apellid…" at bounding box center [584, 264] width 902 height 203
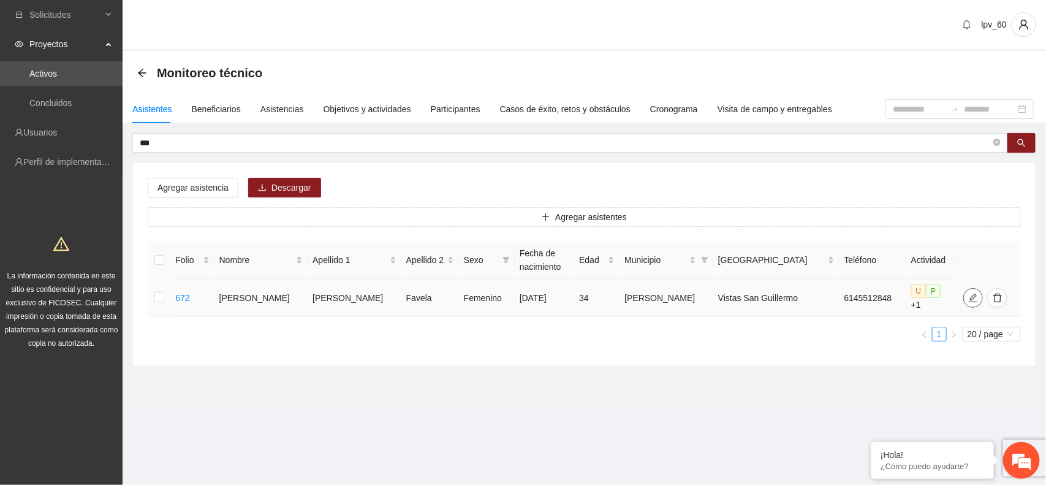
click at [965, 303] on button "button" at bounding box center [973, 298] width 20 height 20
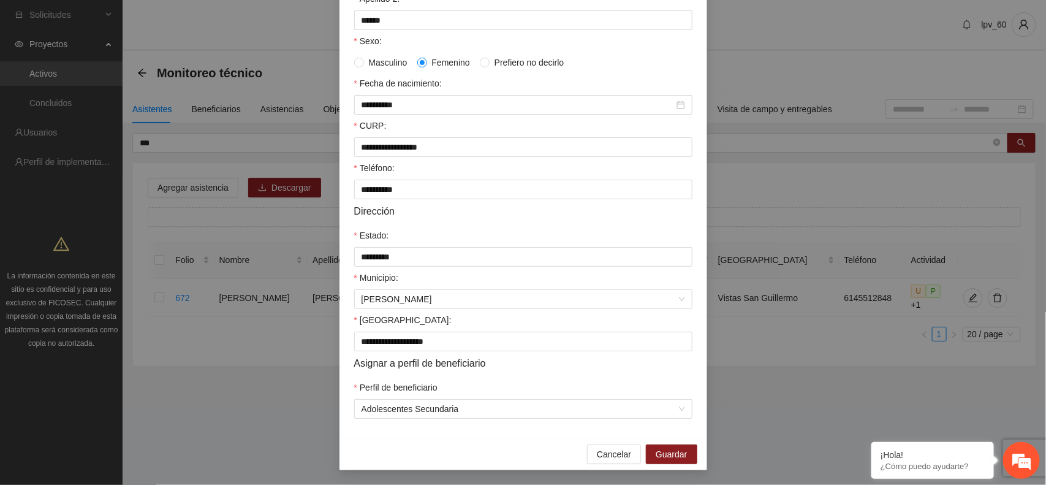
scroll to position [236, 0]
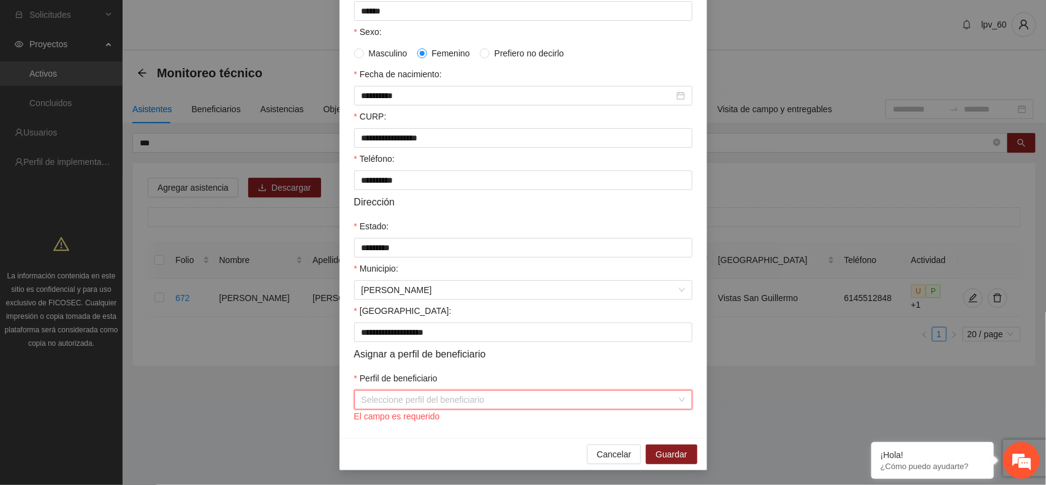
click at [674, 409] on div "Seleccione perfil del beneficiario" at bounding box center [523, 400] width 338 height 20
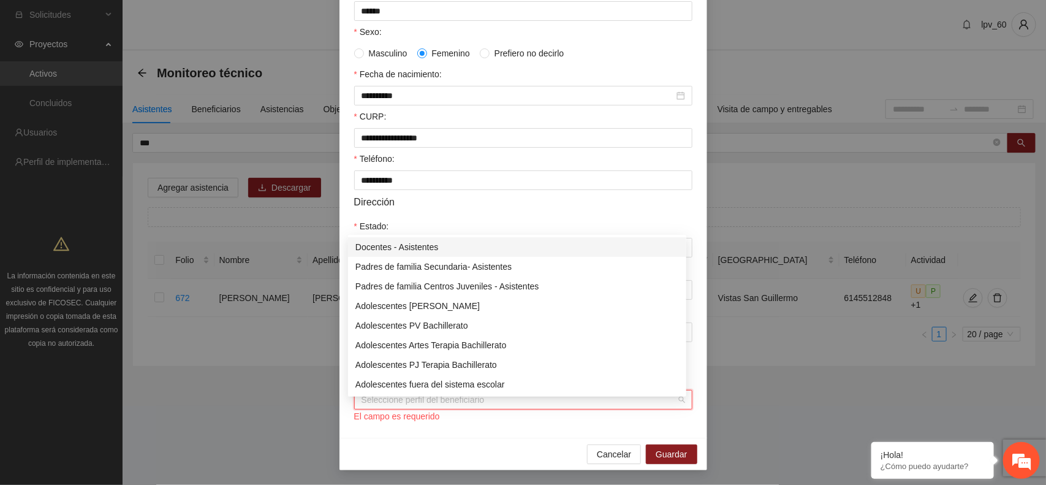
click at [675, 407] on div "Seleccione perfil del beneficiario" at bounding box center [523, 400] width 338 height 20
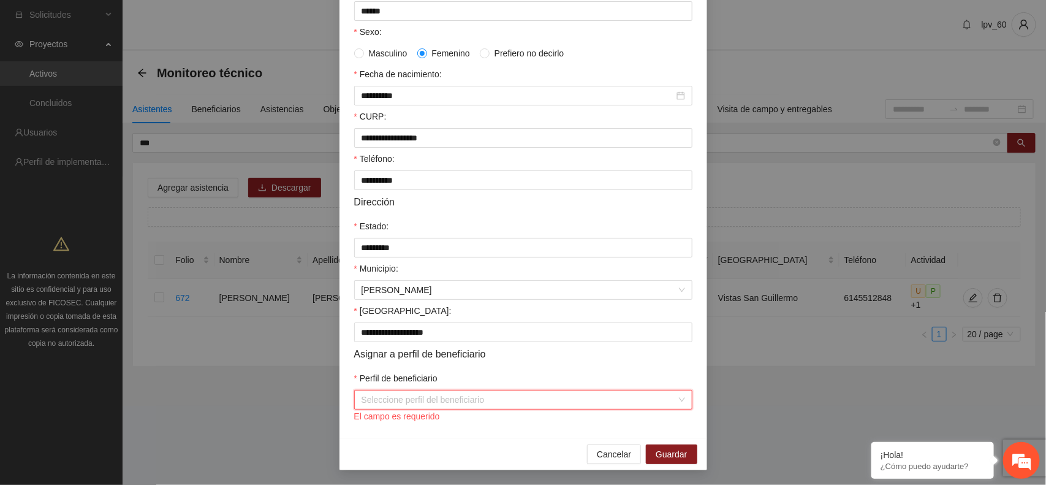
click at [675, 407] on div "Seleccione perfil del beneficiario" at bounding box center [523, 400] width 338 height 20
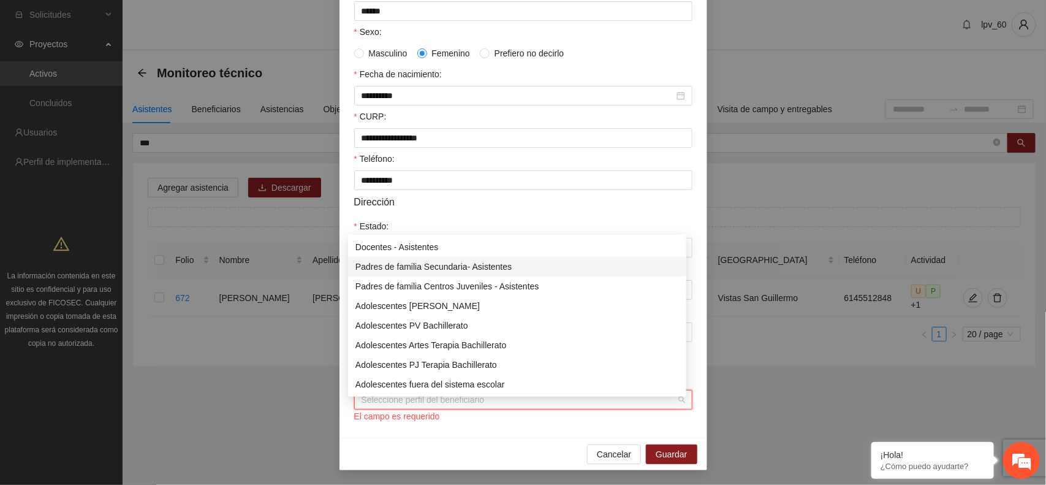
click at [507, 265] on div "Padres de familia Secundaria- Asistentes" at bounding box center [516, 266] width 323 height 13
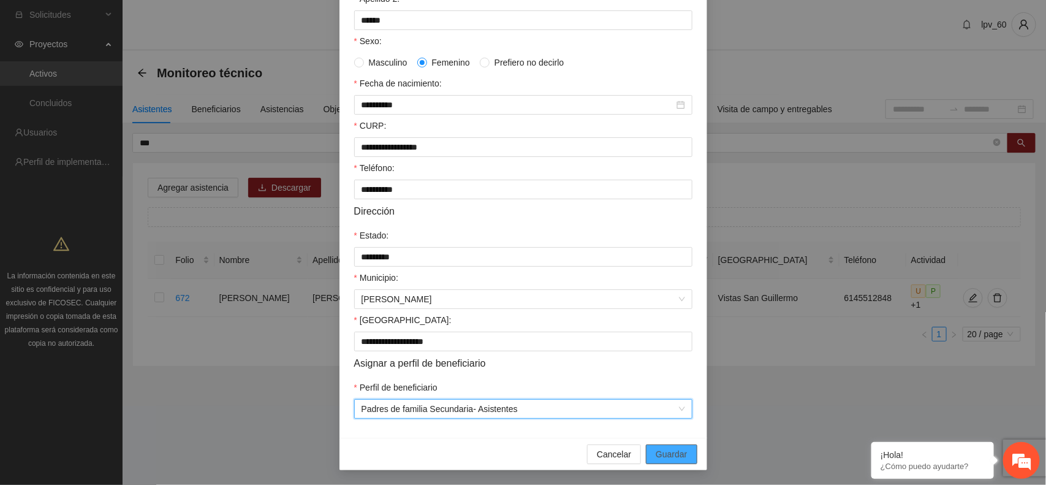
click at [666, 451] on span "Guardar" at bounding box center [671, 453] width 31 height 13
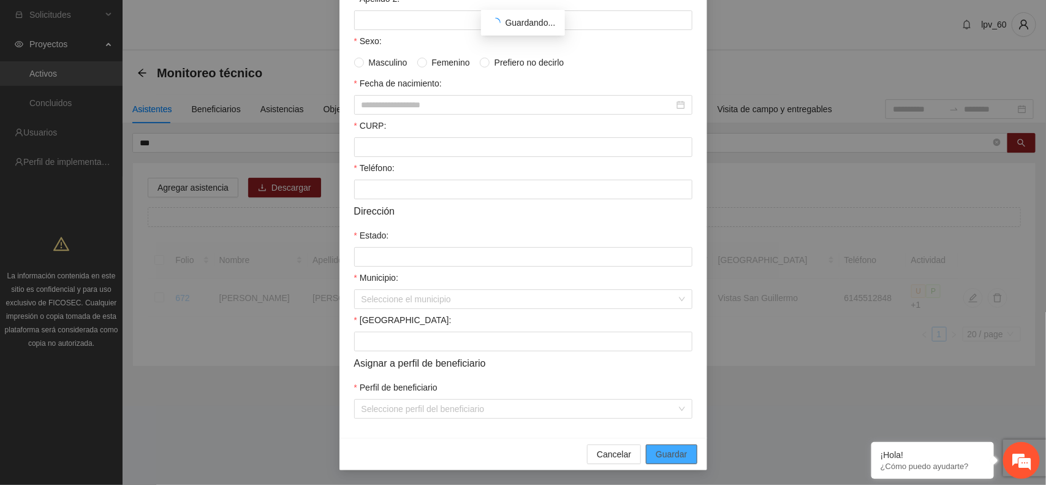
scroll to position [175, 0]
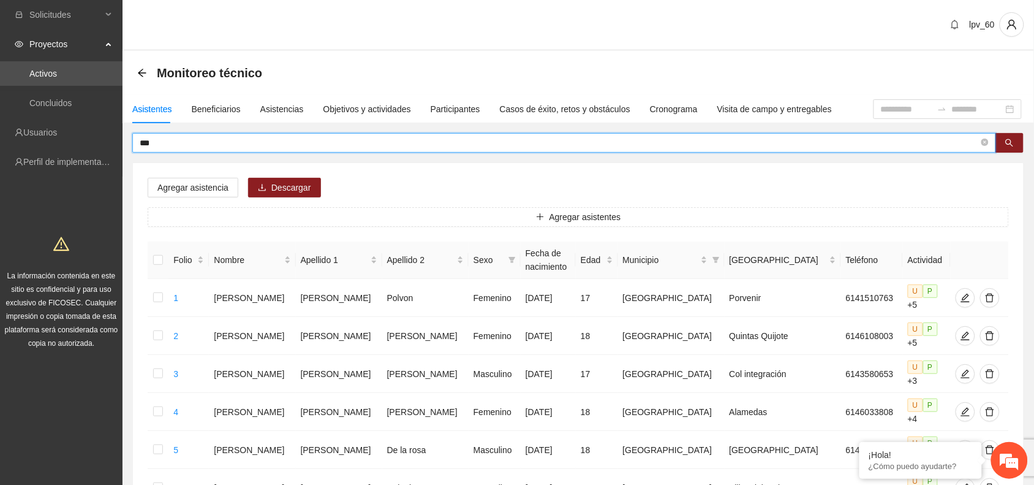
drag, startPoint x: 208, startPoint y: 136, endPoint x: 135, endPoint y: 121, distance: 74.5
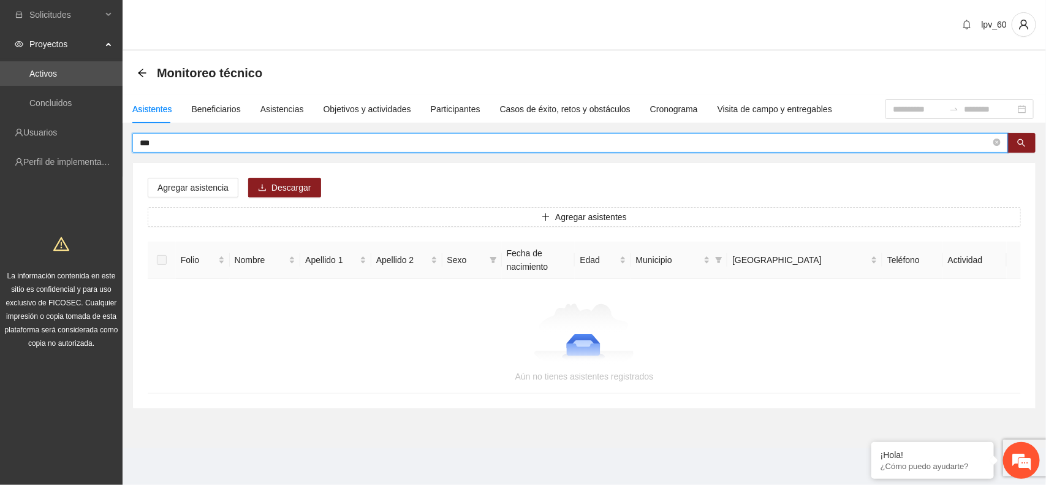
type input "***"
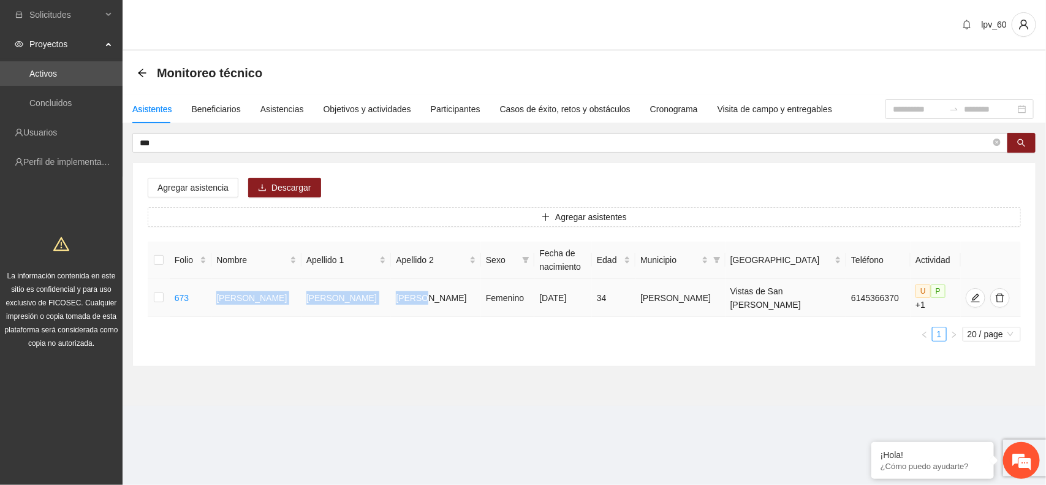
drag, startPoint x: 230, startPoint y: 295, endPoint x: 400, endPoint y: 299, distance: 170.4
click at [400, 299] on tr "673 Ana Laura Morales Farfán Femenino 30/06/1991 34 Aquiles Serdán Vistas de Sa…" at bounding box center [584, 298] width 873 height 38
click at [496, 365] on div "Agregar asistencia Descargar Agregar asistentes Folio Nombre Apellido 1 Apellid…" at bounding box center [584, 264] width 902 height 203
click at [405, 396] on section "Monitoreo técnico Asistentes Beneficiarios Asistencias Objetivos y actividades …" at bounding box center [584, 228] width 923 height 355
click at [970, 298] on icon "edit" at bounding box center [974, 297] width 9 height 9
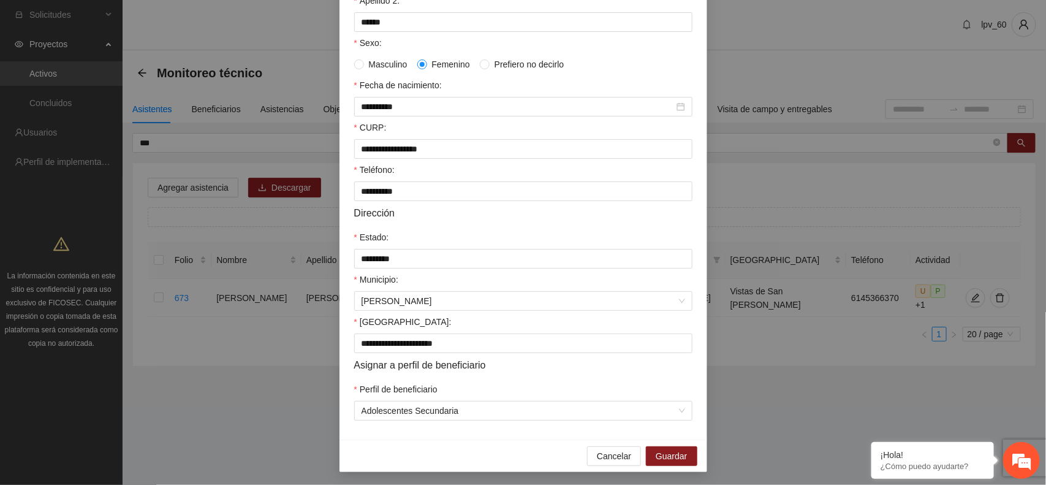
scroll to position [236, 0]
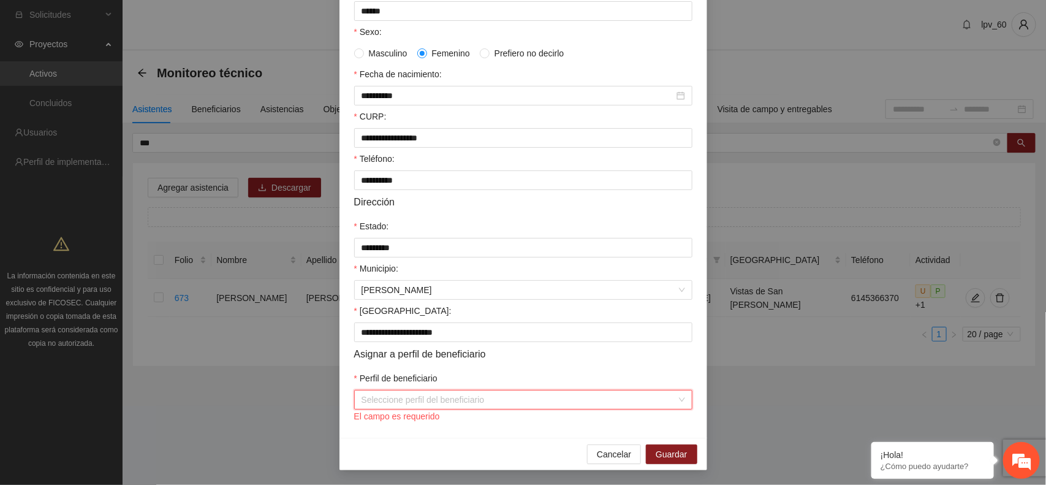
click at [678, 408] on div "Seleccione perfil del beneficiario" at bounding box center [523, 400] width 338 height 20
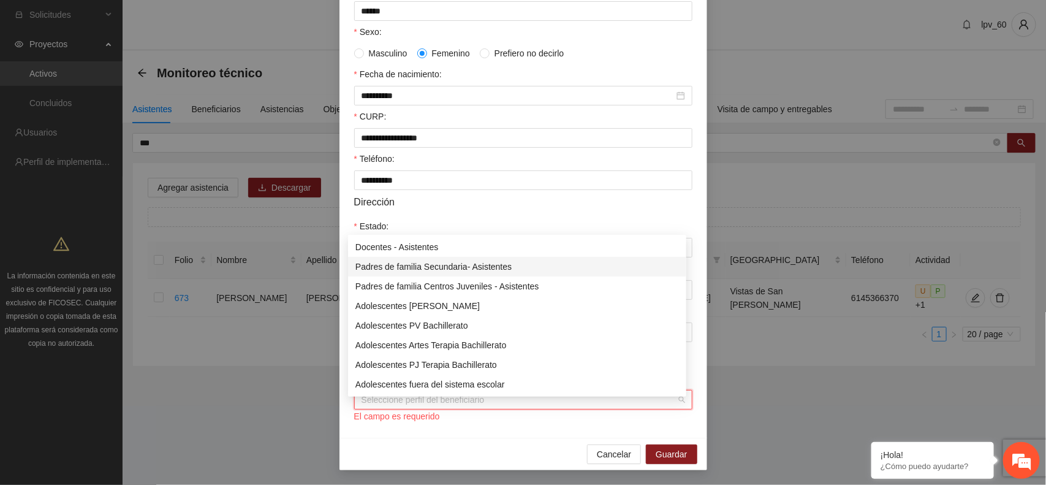
click at [478, 265] on div "Padres de familia Secundaria- Asistentes" at bounding box center [516, 266] width 323 height 13
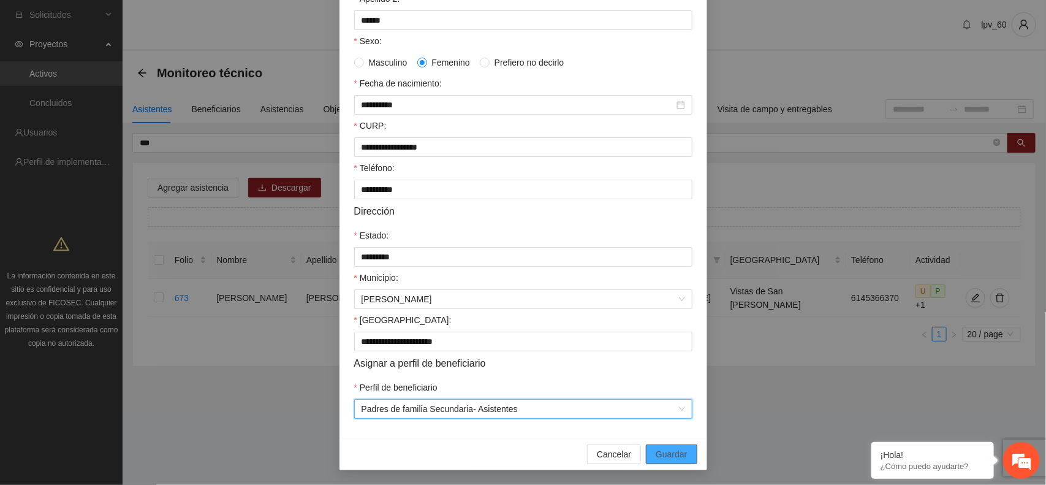
click at [656, 449] on span "Guardar" at bounding box center [671, 453] width 31 height 13
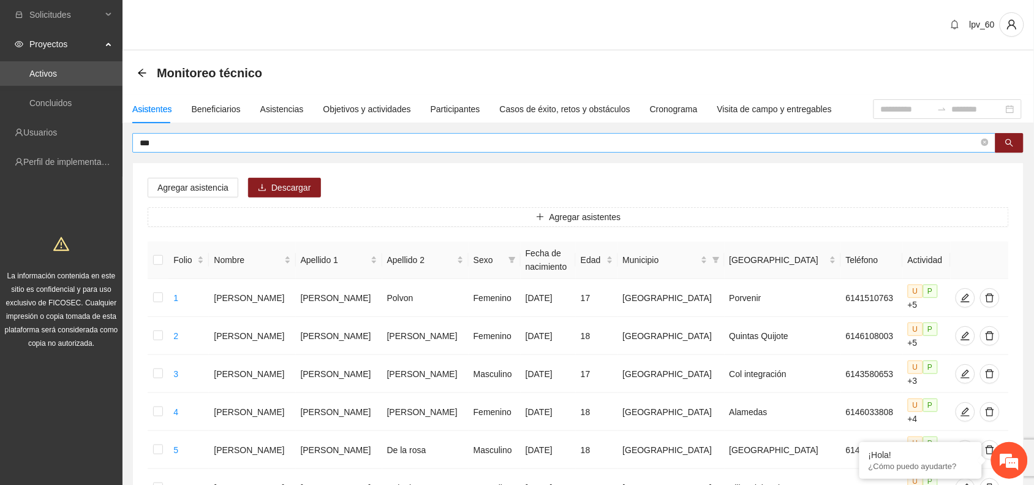
click at [199, 135] on span "***" at bounding box center [564, 143] width 864 height 20
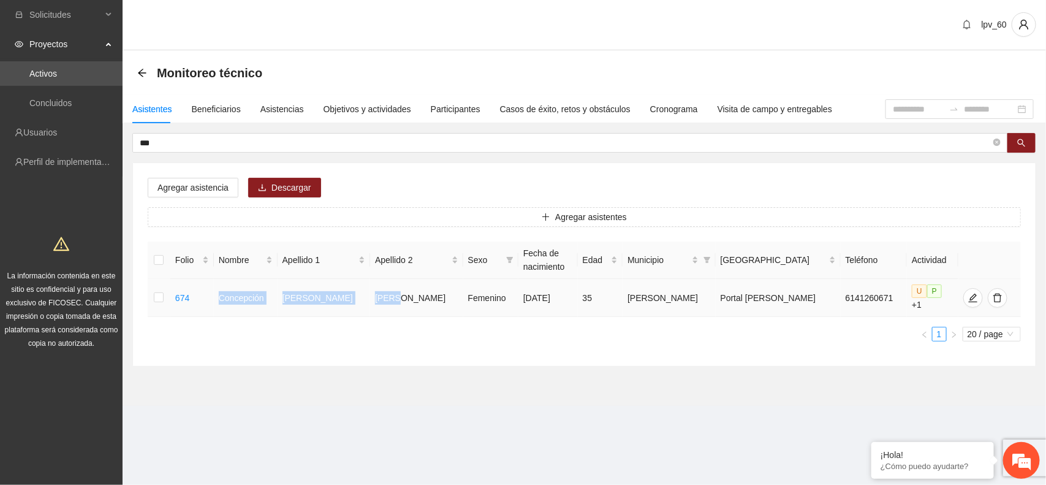
drag, startPoint x: 231, startPoint y: 294, endPoint x: 400, endPoint y: 300, distance: 169.2
click at [400, 300] on tr "674 Concepción Arguelles Tapia Femenino 01/12/1989 35 Aquiles Serdán Portal del…" at bounding box center [584, 298] width 873 height 38
click at [968, 293] on icon "edit" at bounding box center [973, 298] width 10 height 10
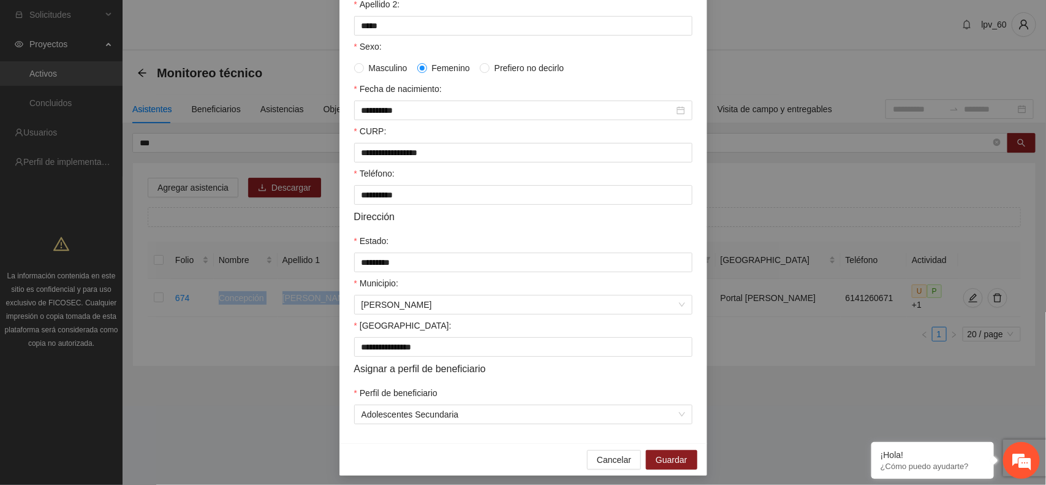
scroll to position [236, 0]
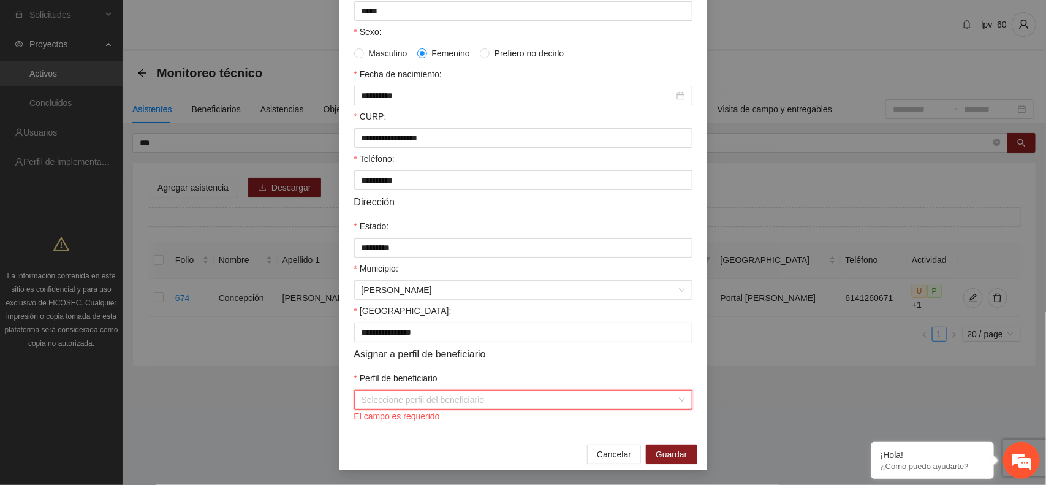
click at [635, 409] on input "Perfil de beneficiario" at bounding box center [518, 399] width 315 height 18
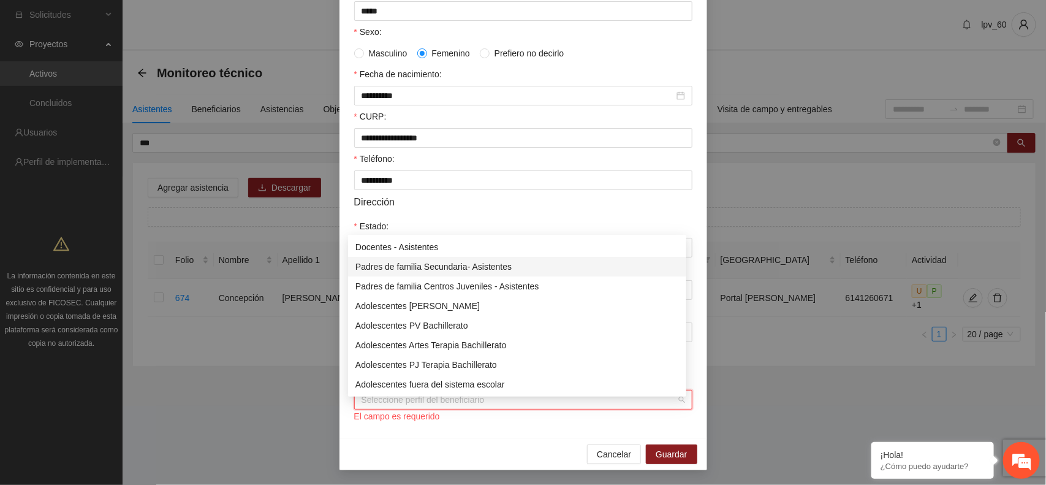
click at [478, 265] on div "Padres de familia Secundaria- Asistentes" at bounding box center [516, 266] width 323 height 13
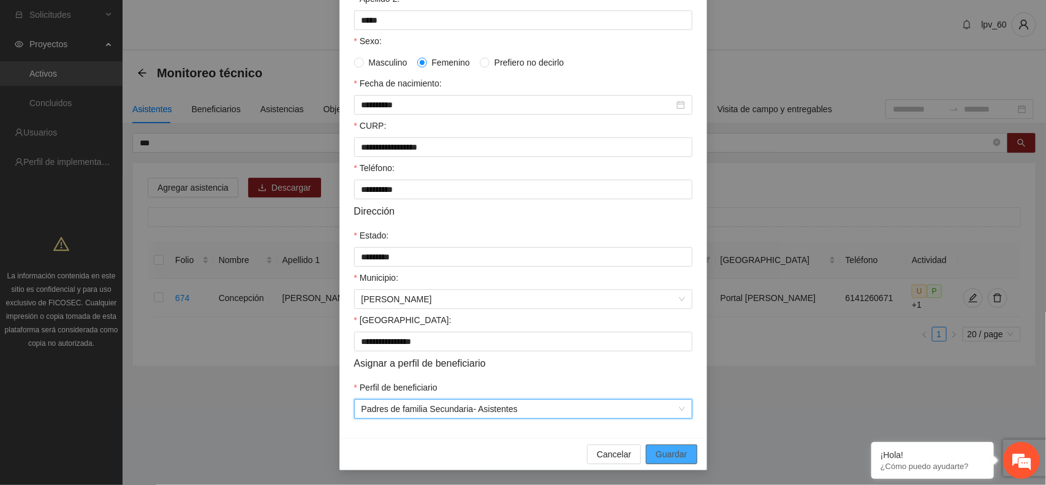
click at [648, 452] on button "Guardar" at bounding box center [671, 454] width 51 height 20
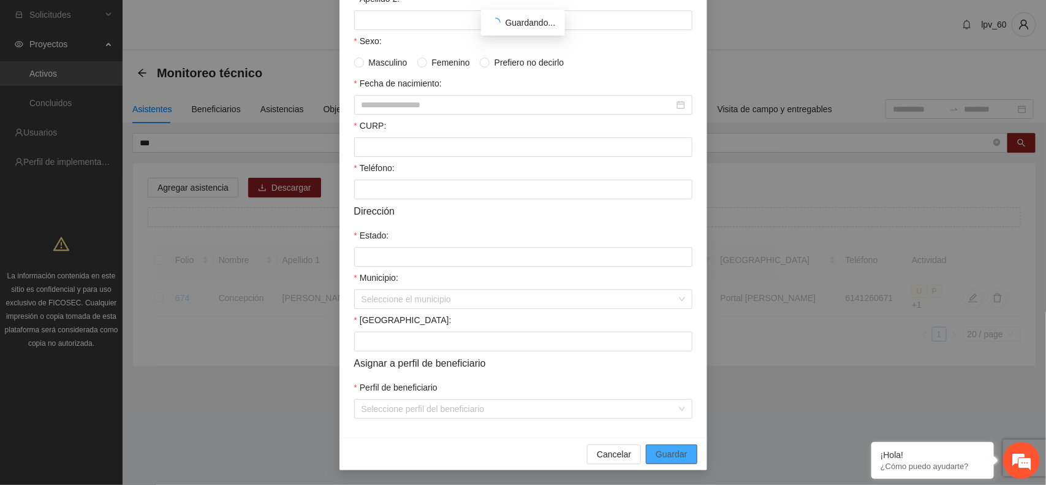
scroll to position [175, 0]
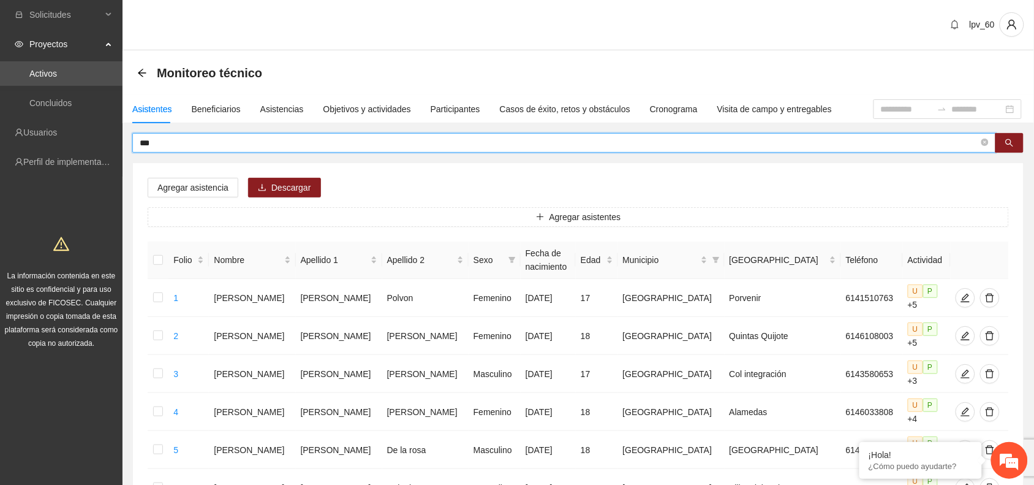
click at [187, 146] on input "***" at bounding box center [559, 142] width 839 height 13
type input "***"
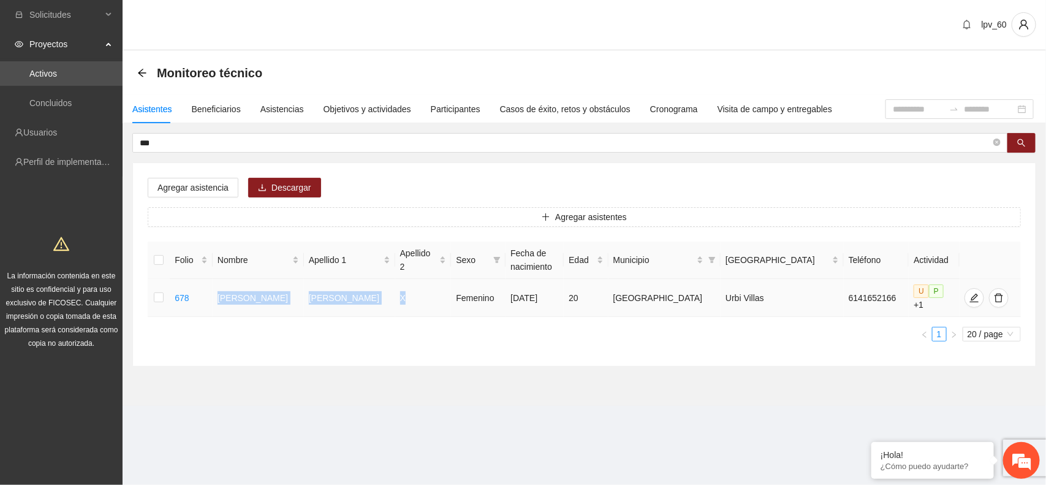
drag, startPoint x: 229, startPoint y: 293, endPoint x: 406, endPoint y: 296, distance: 177.1
click at [406, 296] on tr "678 Leslie Suzette Perea X Femenino 12/05/2005 20 Chihuahua Urbi Villas 6141652…" at bounding box center [584, 298] width 873 height 38
click at [970, 298] on icon "edit" at bounding box center [974, 297] width 9 height 9
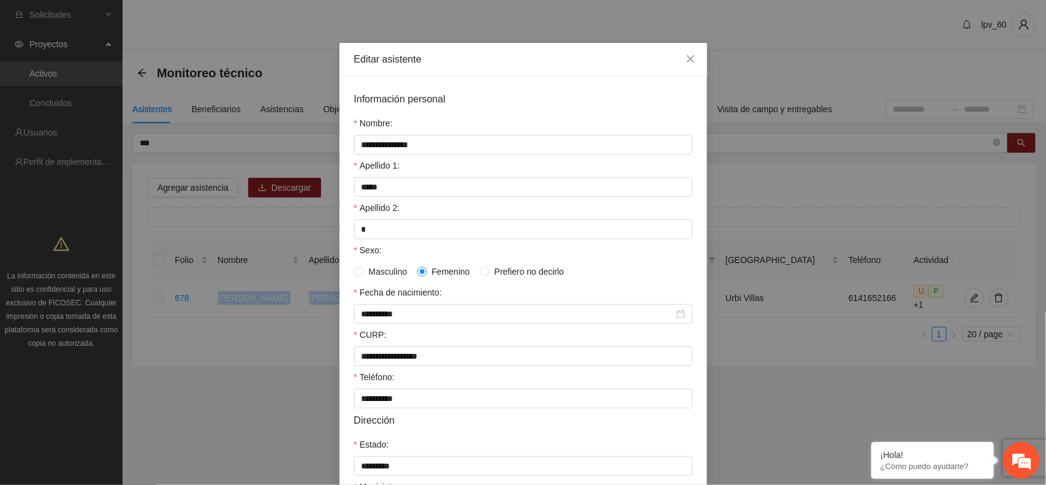
scroll to position [13, 0]
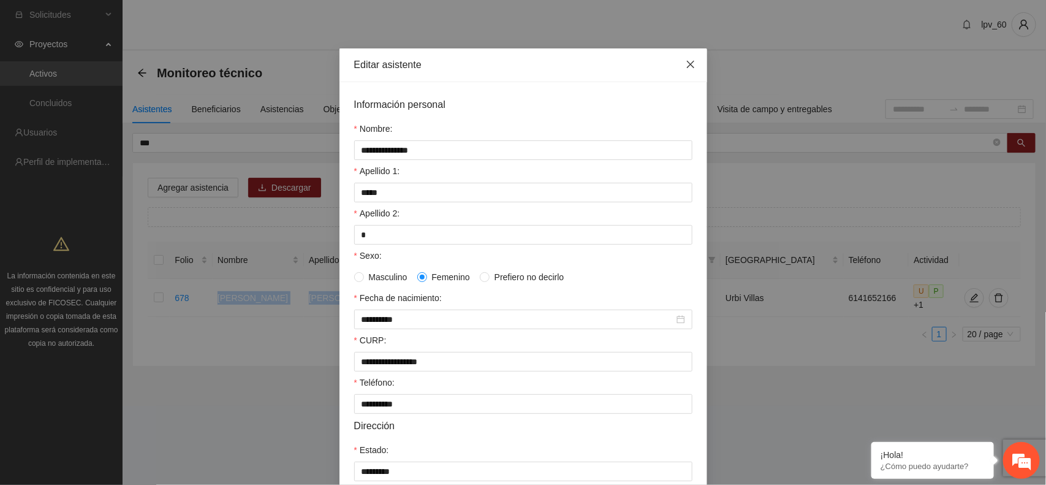
click at [684, 71] on span "Close" at bounding box center [690, 64] width 33 height 33
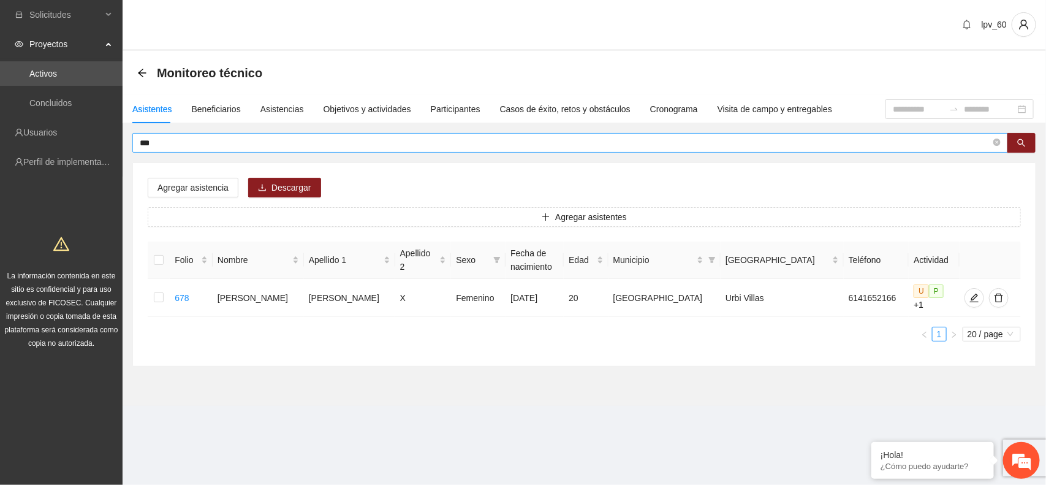
click at [252, 146] on input "***" at bounding box center [565, 142] width 851 height 13
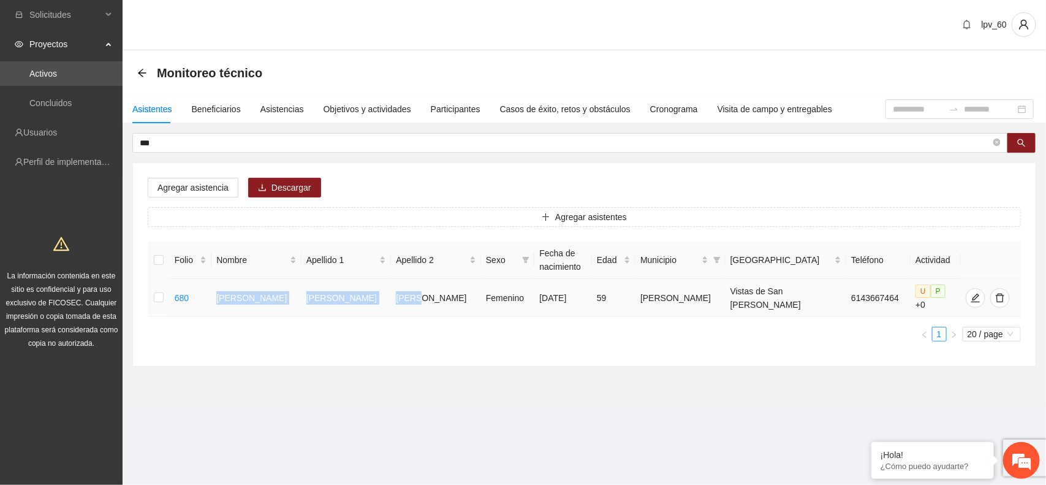
drag, startPoint x: 222, startPoint y: 292, endPoint x: 412, endPoint y: 312, distance: 191.0
click at [412, 312] on tr "680 Lucia Márquez López Femenino 17/12/1965 59 Aquiles Serdán Vistas de San Gui…" at bounding box center [584, 298] width 873 height 38
click at [966, 298] on span "edit" at bounding box center [975, 298] width 18 height 10
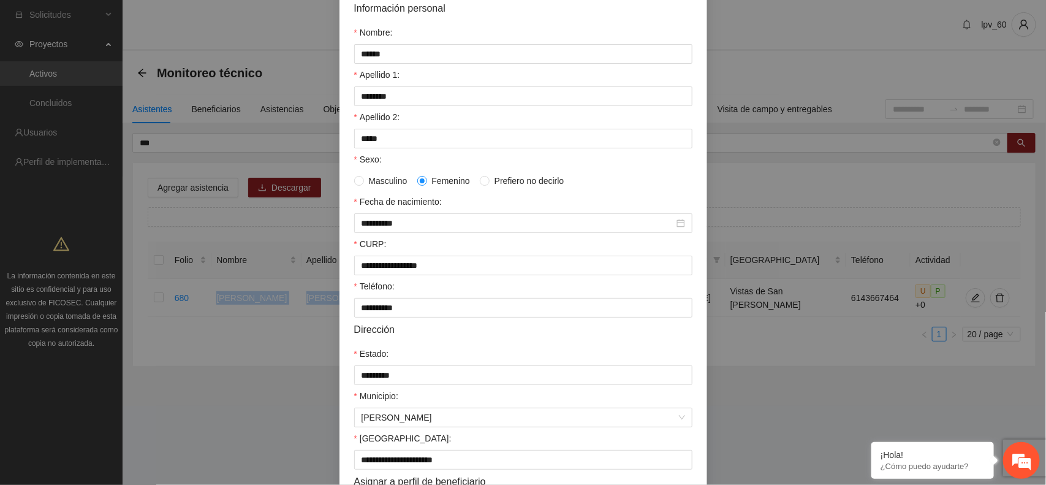
scroll to position [236, 0]
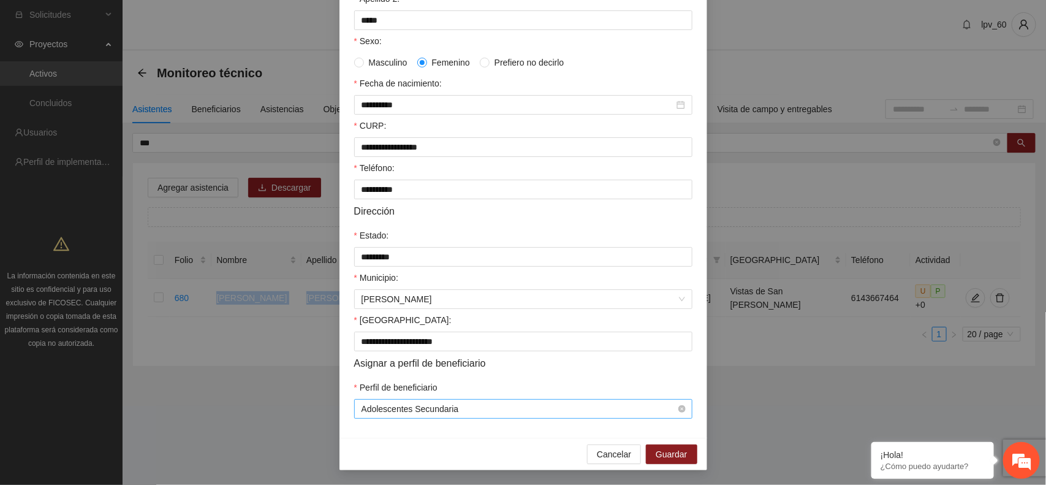
click at [672, 414] on span "Adolescentes Secundaria" at bounding box center [522, 408] width 323 height 18
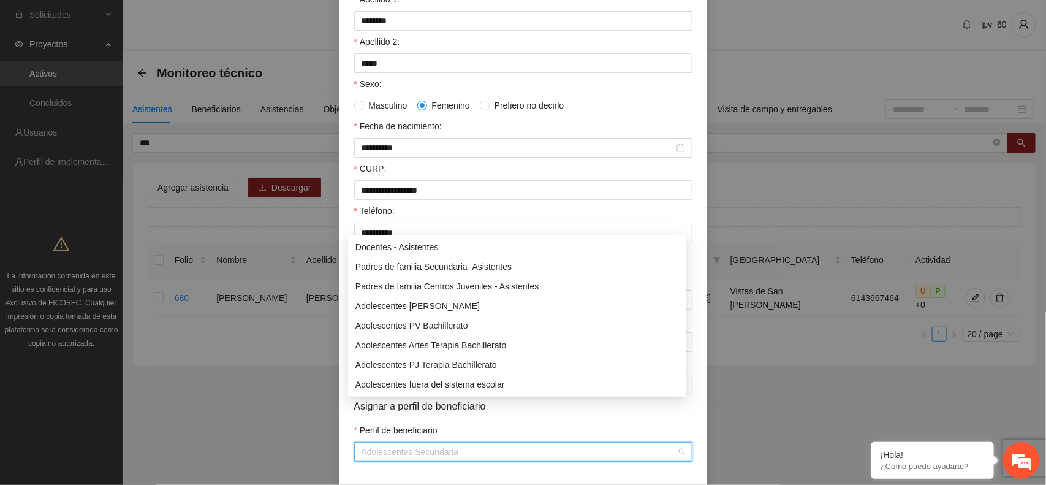
scroll to position [160, 0]
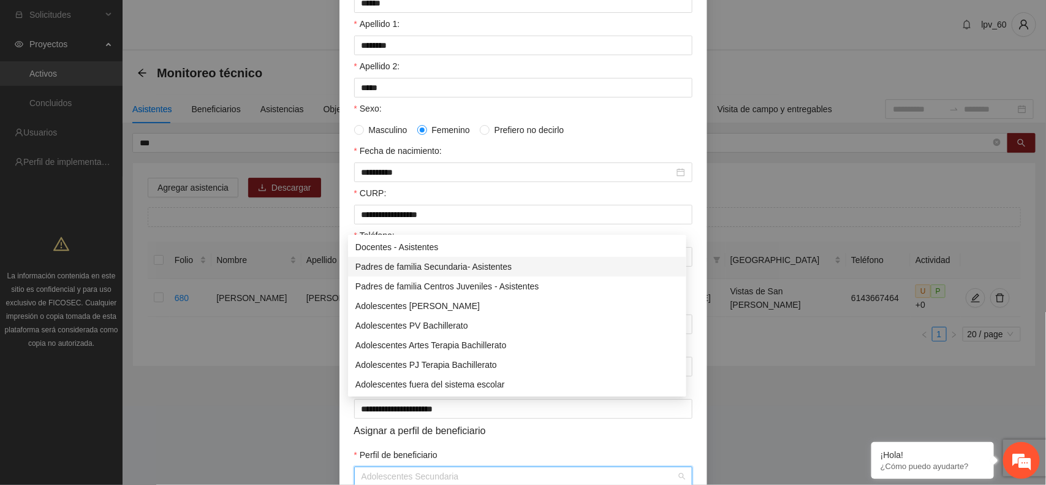
click at [472, 267] on div "Padres de familia Secundaria- Asistentes" at bounding box center [516, 266] width 323 height 13
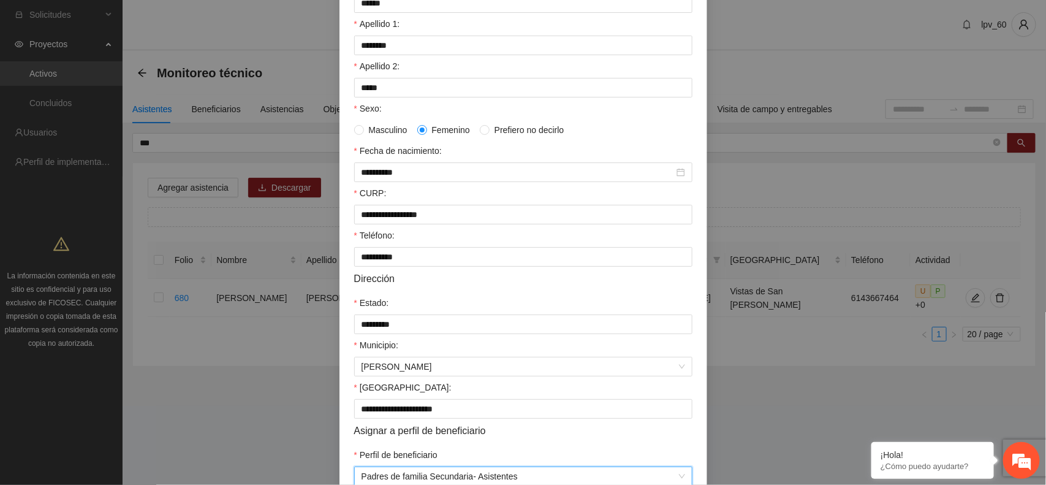
scroll to position [236, 0]
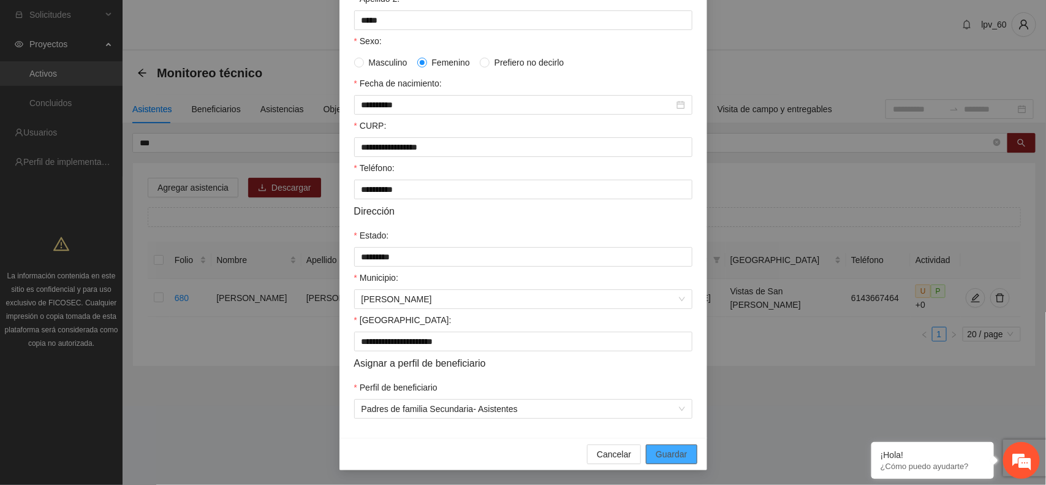
click at [679, 461] on button "Guardar" at bounding box center [671, 454] width 51 height 20
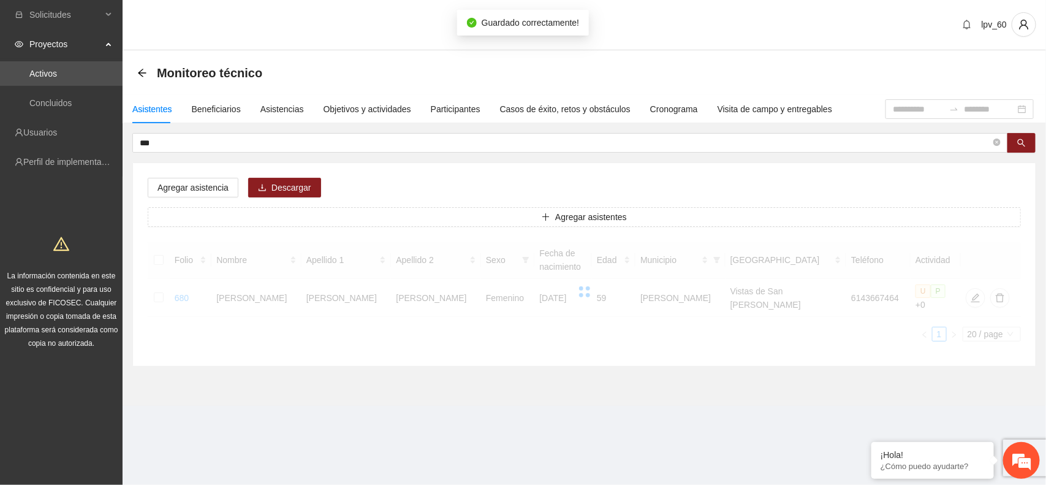
scroll to position [175, 0]
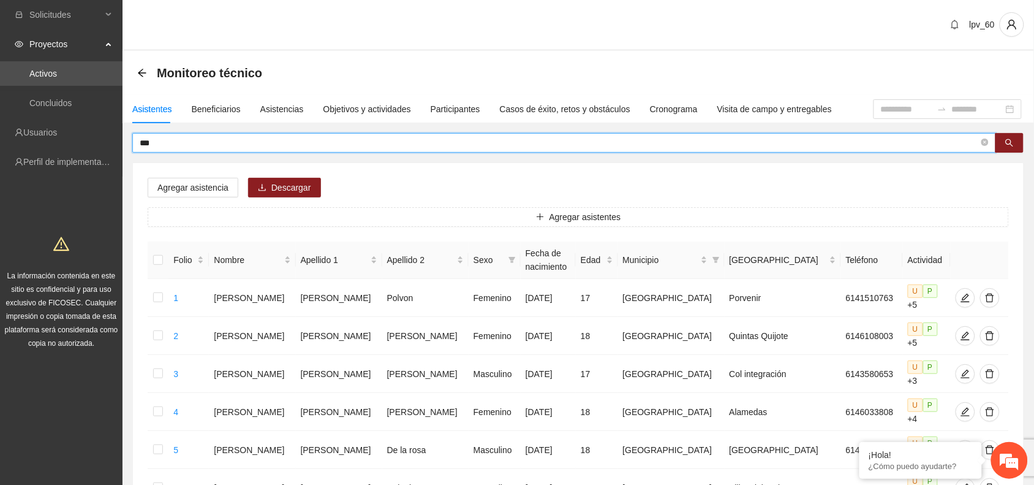
click at [251, 144] on input "***" at bounding box center [559, 142] width 839 height 13
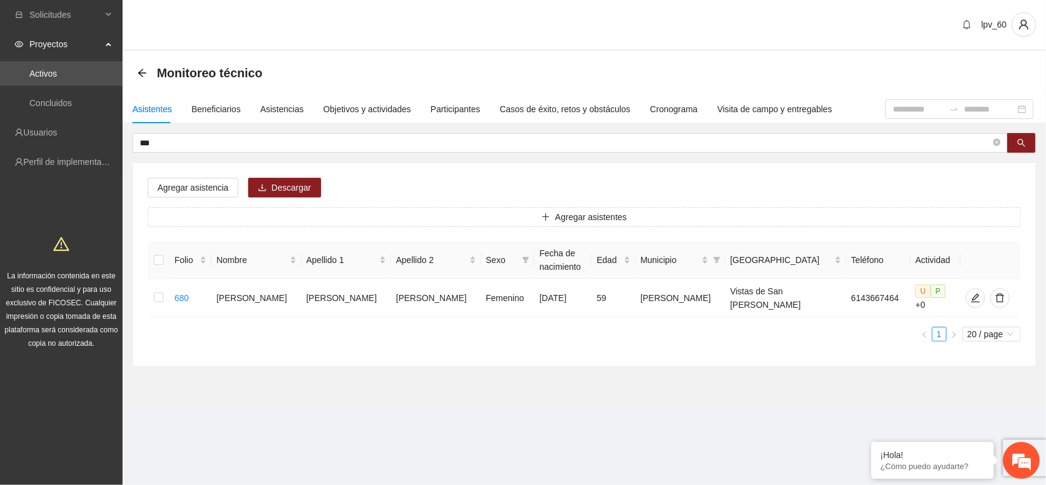
click at [451, 350] on div "Agregar asistencia Descargar Agregar asistentes Folio Nombre Apellido 1 Apellid…" at bounding box center [584, 264] width 902 height 203
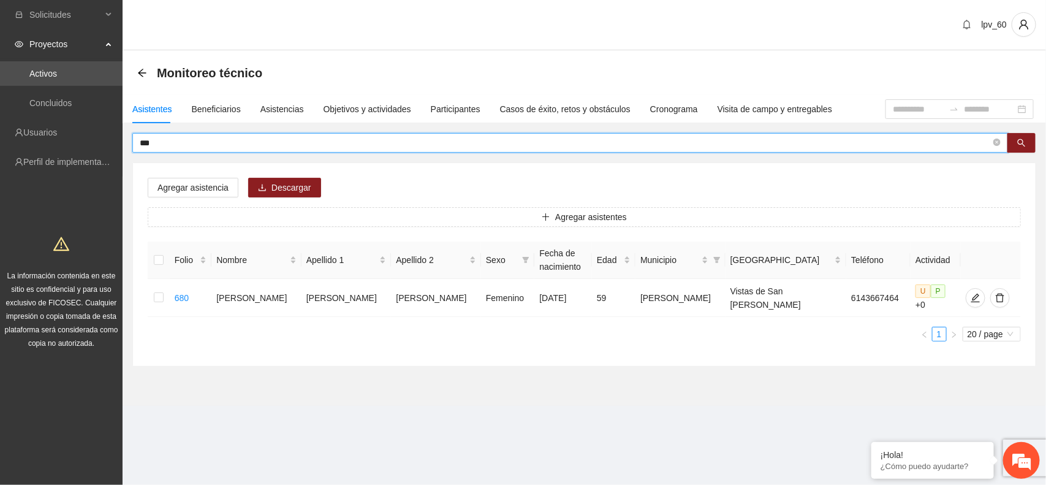
click at [259, 136] on input "***" at bounding box center [565, 142] width 851 height 13
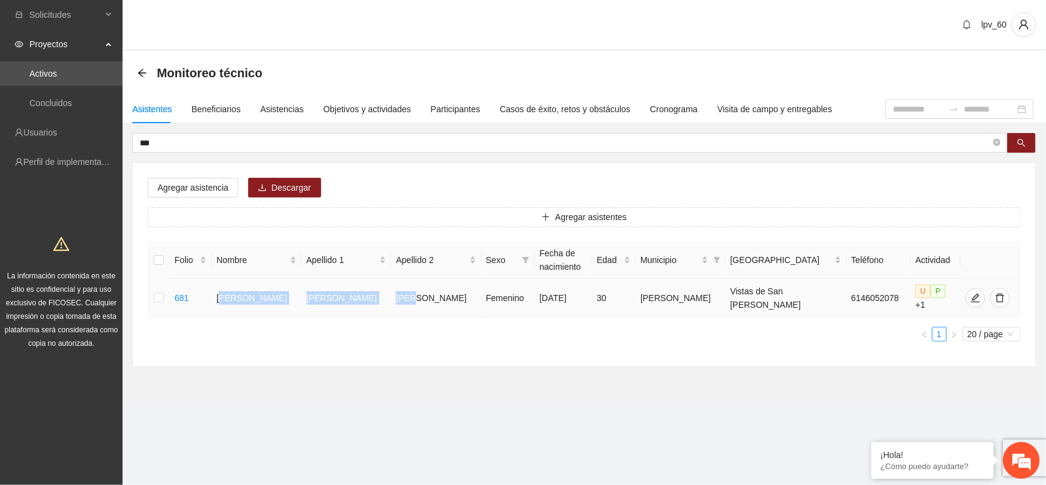
drag, startPoint x: 236, startPoint y: 294, endPoint x: 399, endPoint y: 299, distance: 163.0
click at [399, 297] on tr "681 Rosa María Granados Vega Femenino 18/12/1994 30 Aquiles Serdán Vistas de Sa…" at bounding box center [584, 298] width 873 height 38
click at [405, 308] on td "Vega" at bounding box center [436, 298] width 90 height 38
drag, startPoint x: 221, startPoint y: 298, endPoint x: 399, endPoint y: 305, distance: 178.4
click at [399, 305] on tr "681 Rosa María Granados Vega Femenino 18/12/1994 30 Aquiles Serdán Vistas de Sa…" at bounding box center [584, 298] width 873 height 38
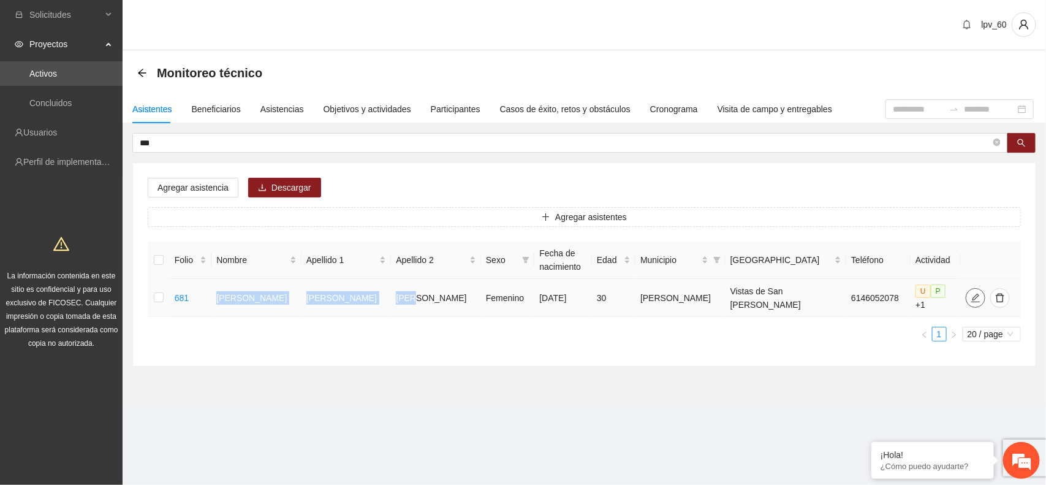
click at [970, 298] on icon "edit" at bounding box center [975, 298] width 10 height 10
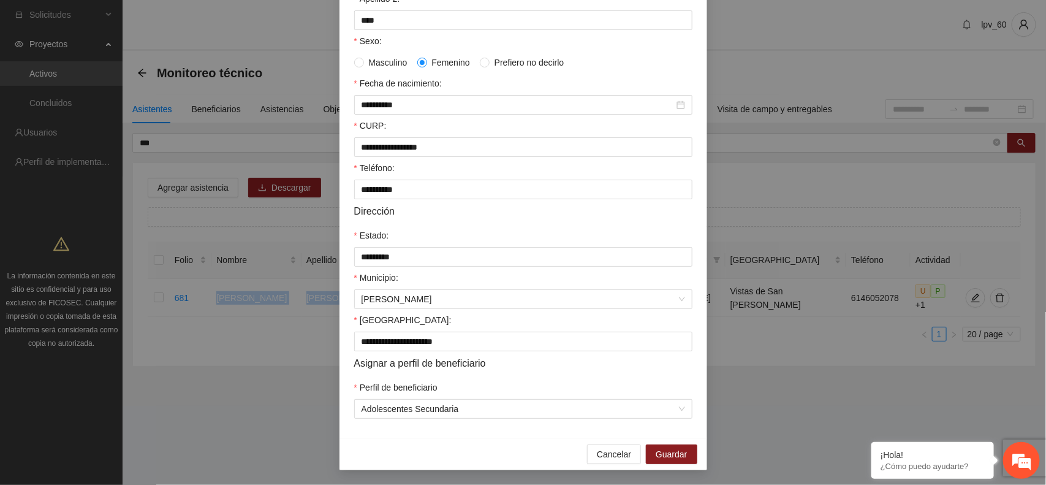
scroll to position [236, 0]
drag, startPoint x: 689, startPoint y: 411, endPoint x: 657, endPoint y: 403, distance: 32.8
click at [688, 411] on div "**********" at bounding box center [523, 153] width 368 height 570
click at [657, 404] on span "Adolescentes Secundaria" at bounding box center [522, 408] width 323 height 18
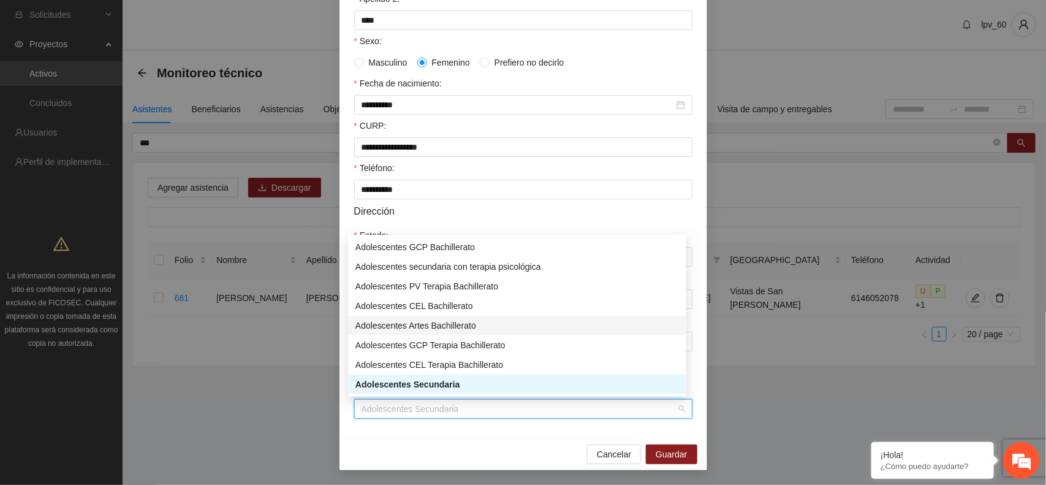
scroll to position [0, 0]
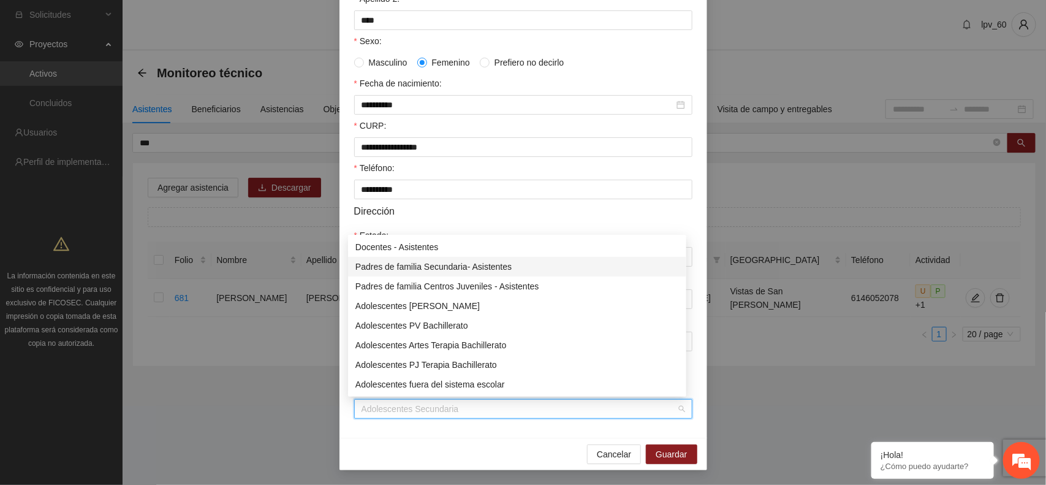
click at [476, 264] on div "Padres de familia Secundaria- Asistentes" at bounding box center [516, 266] width 323 height 13
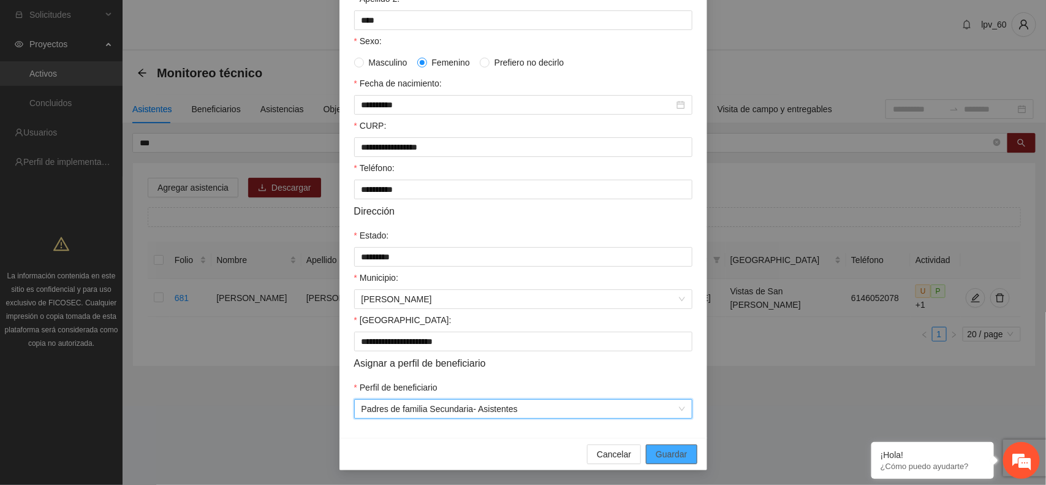
click at [675, 455] on span "Guardar" at bounding box center [671, 453] width 31 height 13
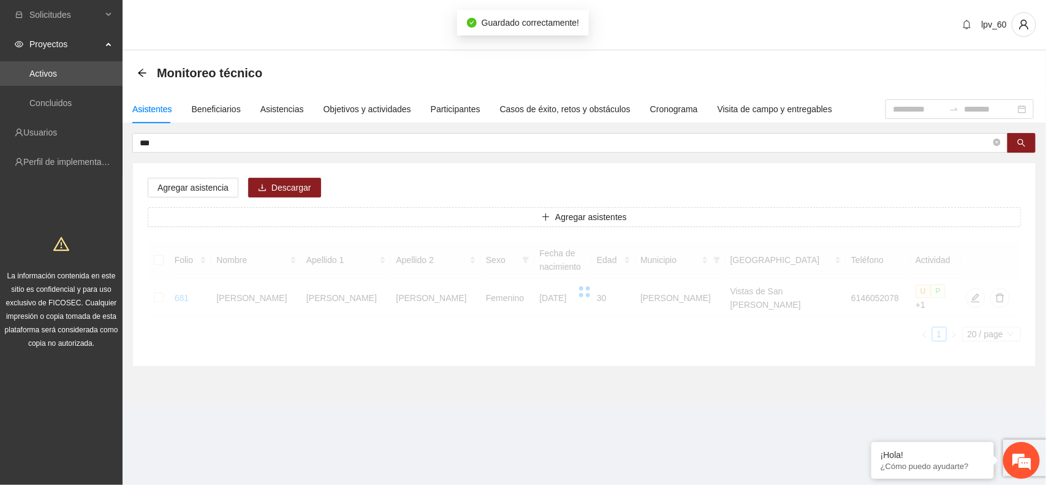
scroll to position [175, 0]
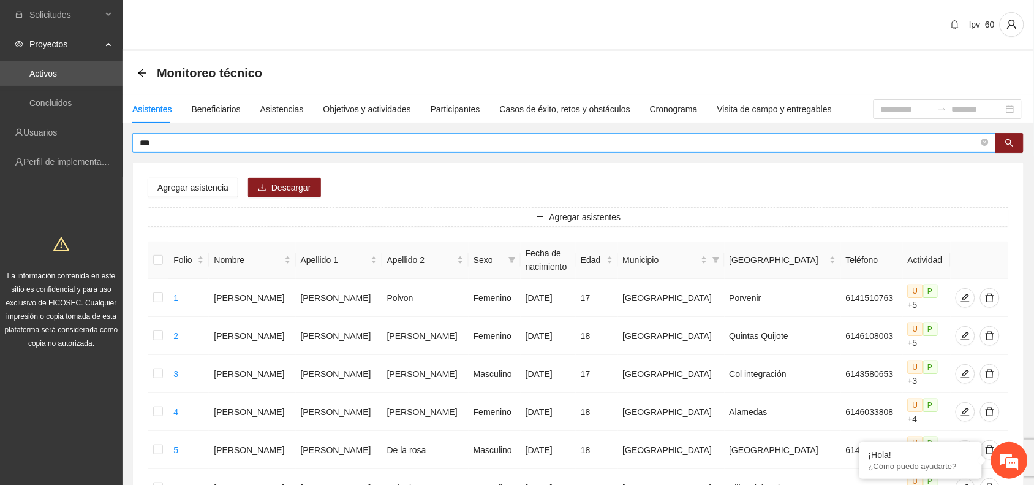
click at [185, 140] on input "***" at bounding box center [559, 142] width 839 height 13
type input "***"
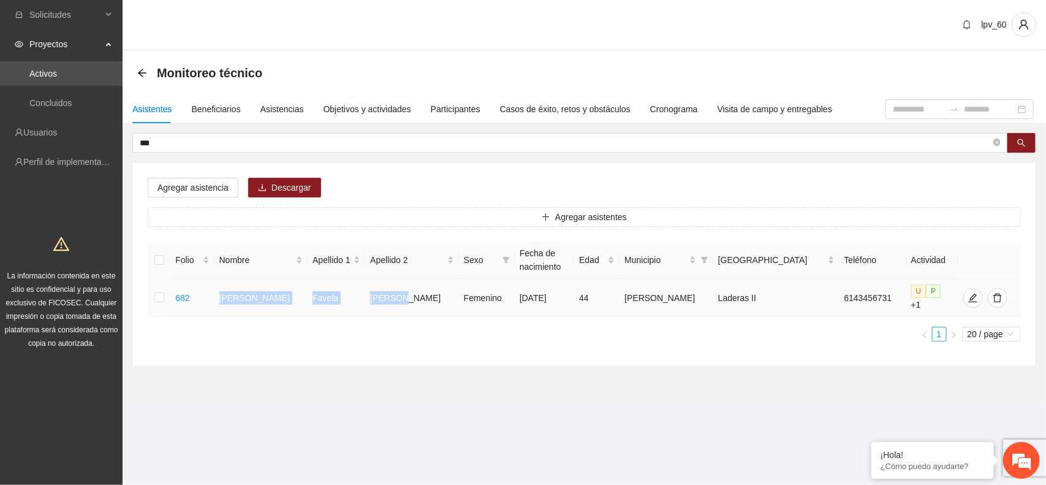
drag, startPoint x: 235, startPoint y: 292, endPoint x: 412, endPoint y: 299, distance: 177.8
click at [412, 299] on tr "682 Enedina Favela Morales Femenino 05/05/1981 44 Aquiles Serdán Laderas II 614…" at bounding box center [584, 298] width 873 height 38
click at [371, 356] on div "Agregar asistencia Descargar Agregar asistentes Folio Nombre Apellido 1 Apellid…" at bounding box center [584, 264] width 902 height 203
click at [477, 366] on section "Monitoreo técnico Asistentes Beneficiarios Asistencias Objetivos y actividades …" at bounding box center [584, 228] width 923 height 355
click at [963, 300] on button "button" at bounding box center [973, 298] width 20 height 20
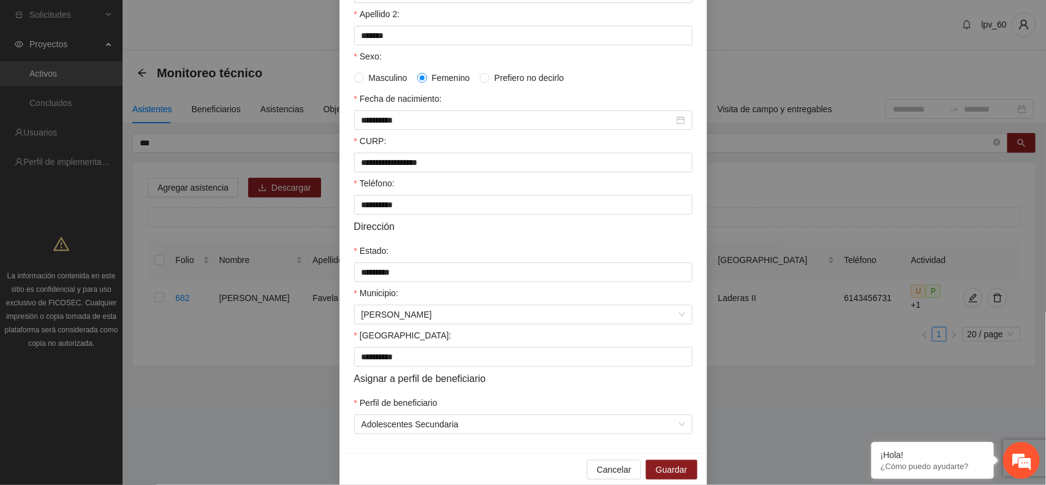
scroll to position [236, 0]
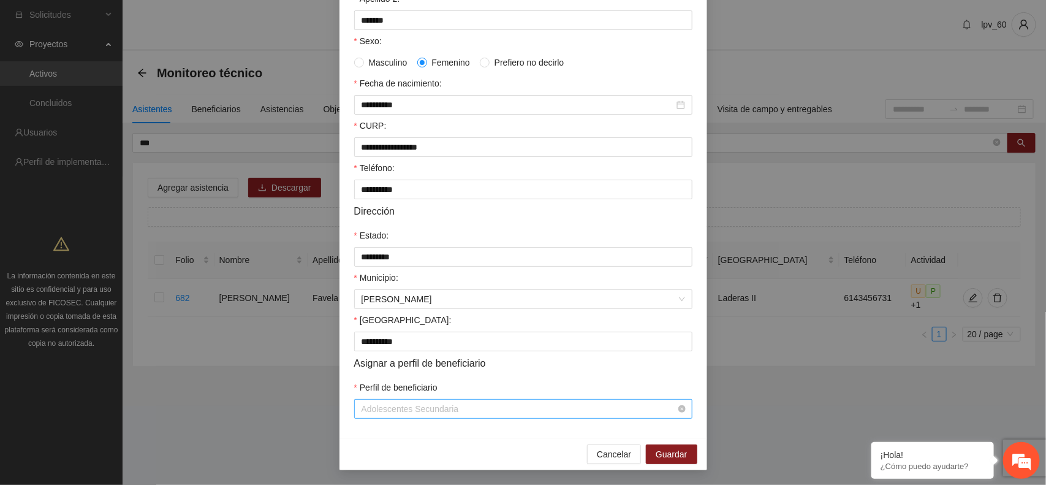
click at [681, 414] on div "Adolescentes Secundaria" at bounding box center [523, 409] width 338 height 20
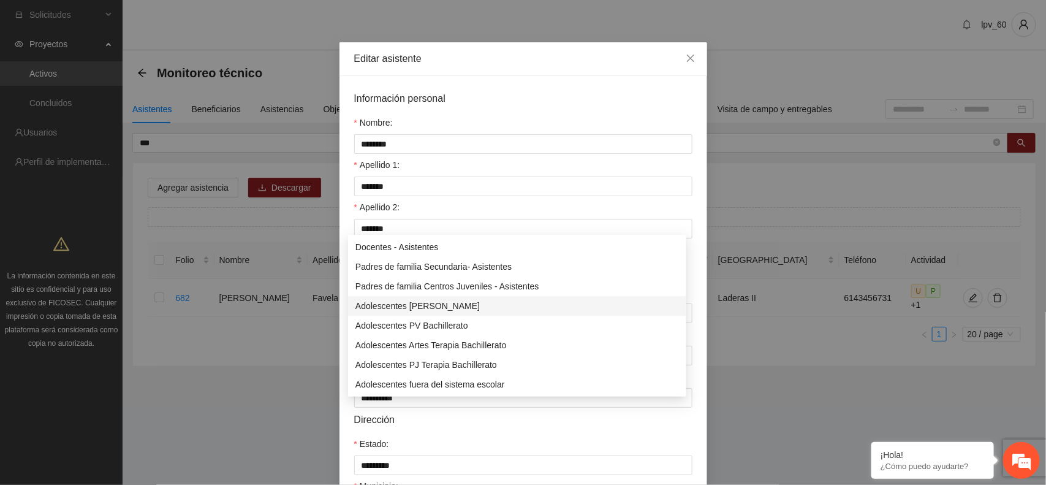
scroll to position [0, 0]
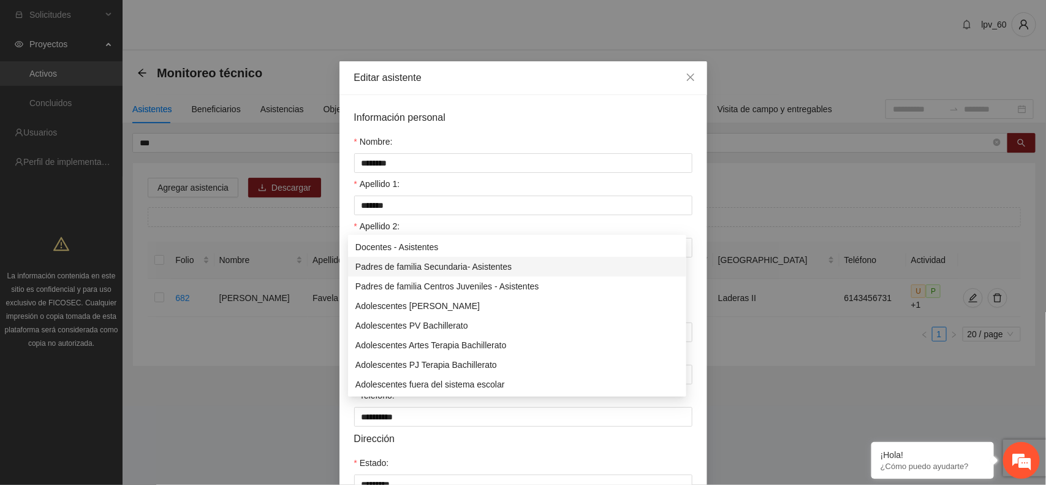
click at [488, 265] on div "Padres de familia Secundaria- Asistentes" at bounding box center [516, 266] width 323 height 13
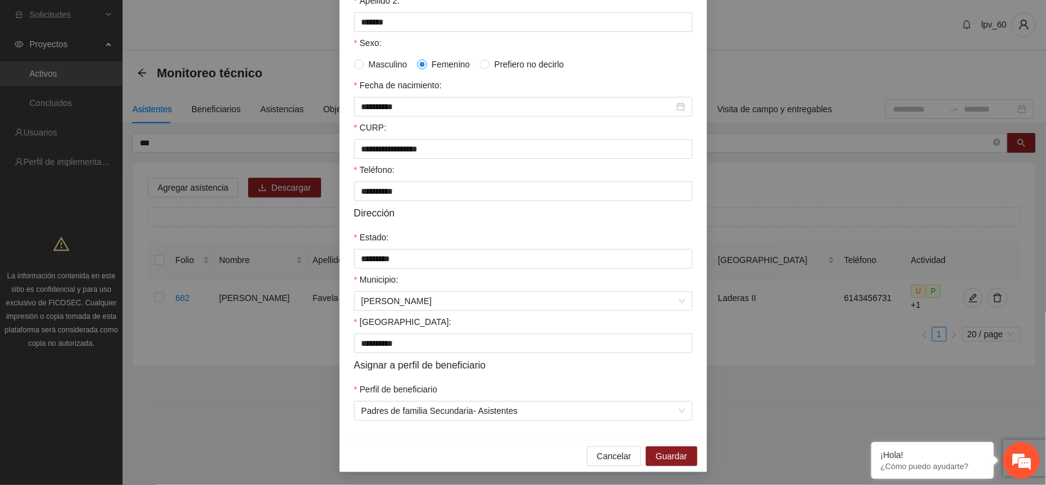
scroll to position [236, 0]
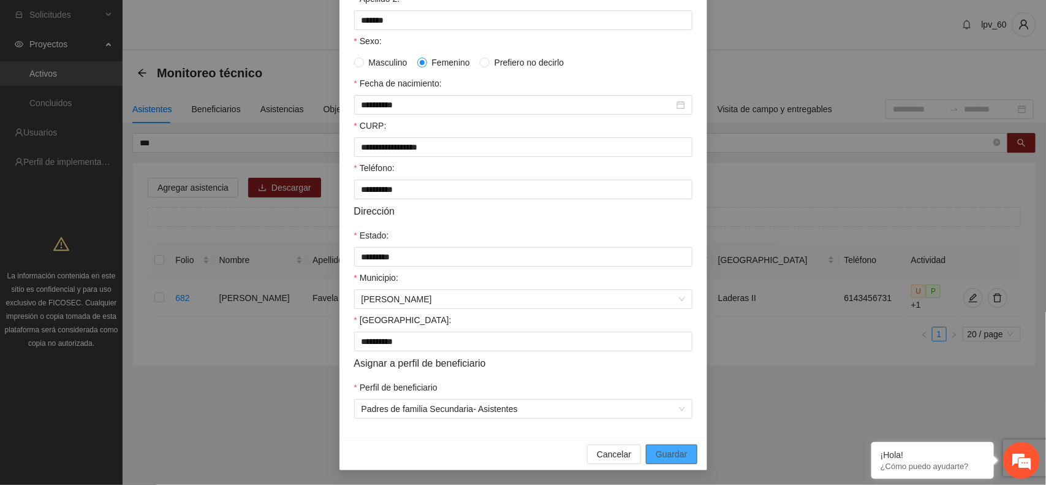
click at [656, 452] on span "Guardar" at bounding box center [671, 453] width 31 height 13
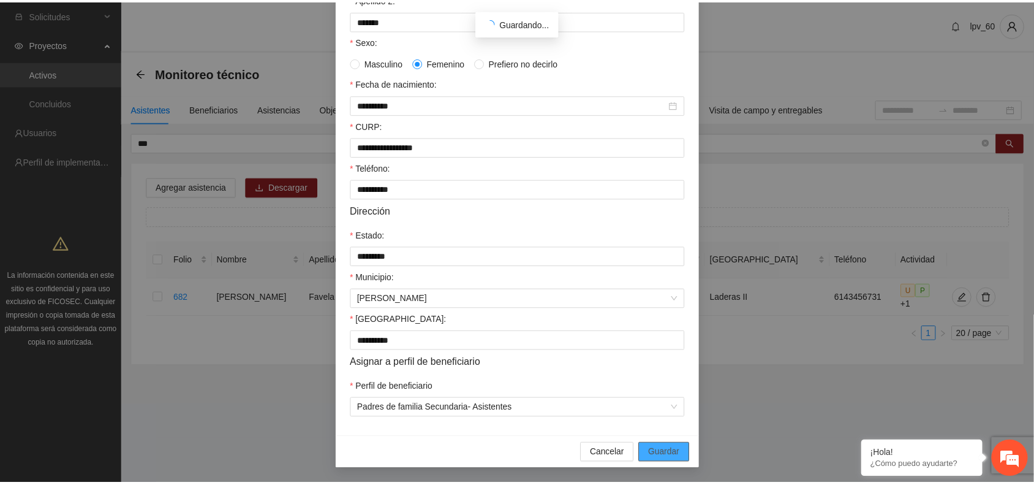
scroll to position [175, 0]
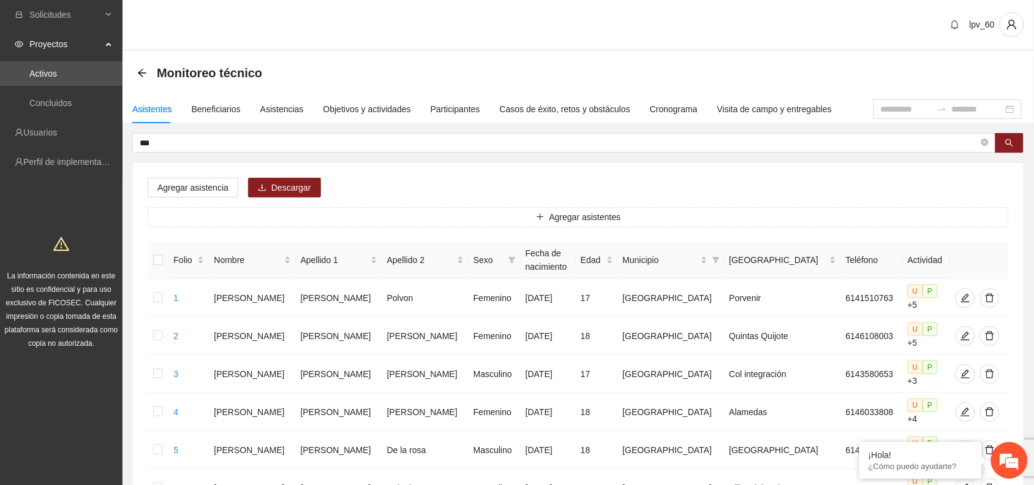
click at [352, 86] on div "Monitoreo técnico" at bounding box center [579, 73] width 912 height 44
